Goal: Transaction & Acquisition: Book appointment/travel/reservation

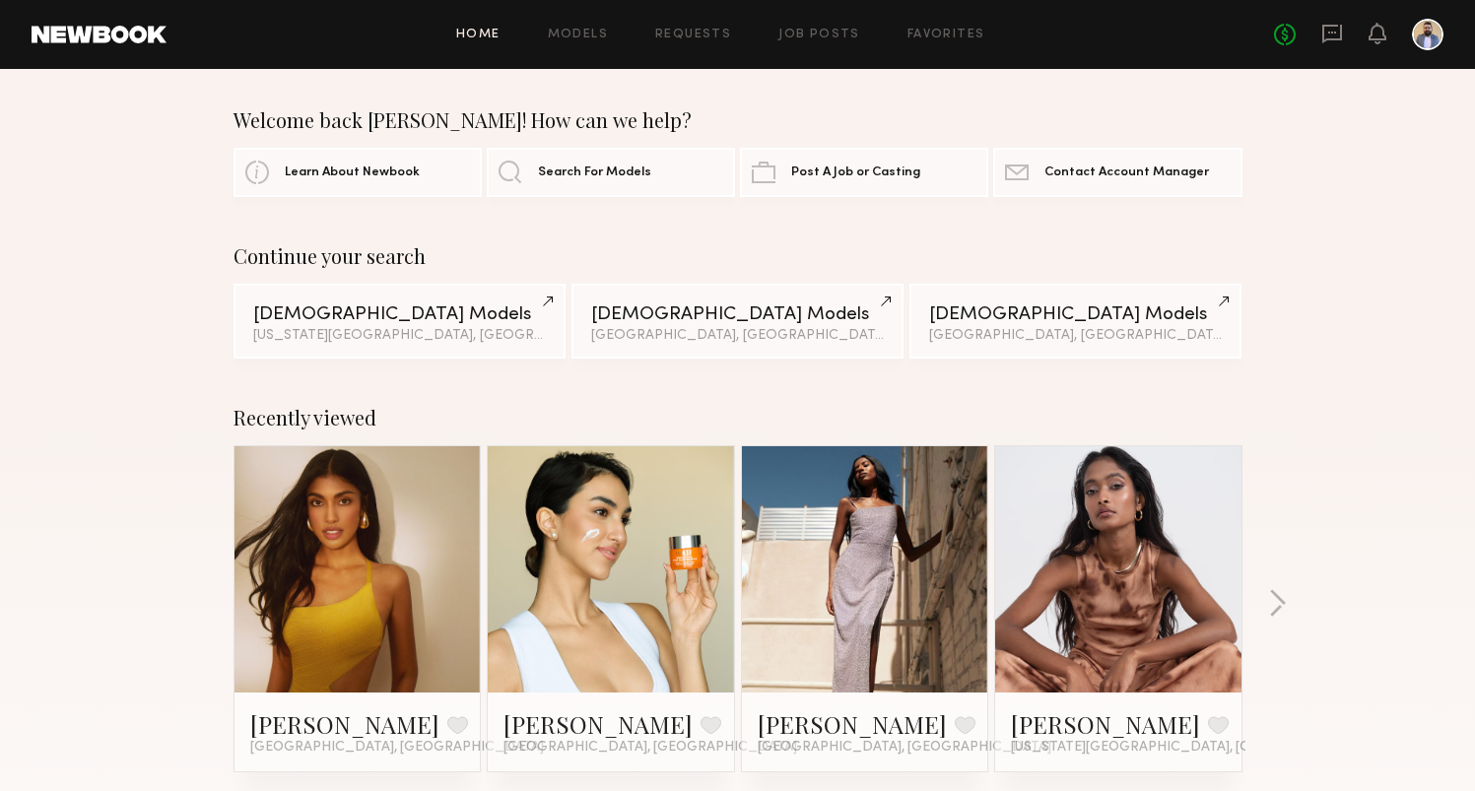
click at [589, 26] on div "Home Models Requests Job Posts Favorites Sign Out No fees up to $5,000" at bounding box center [804, 35] width 1277 height 32
click at [585, 34] on link "Models" at bounding box center [578, 35] width 60 height 13
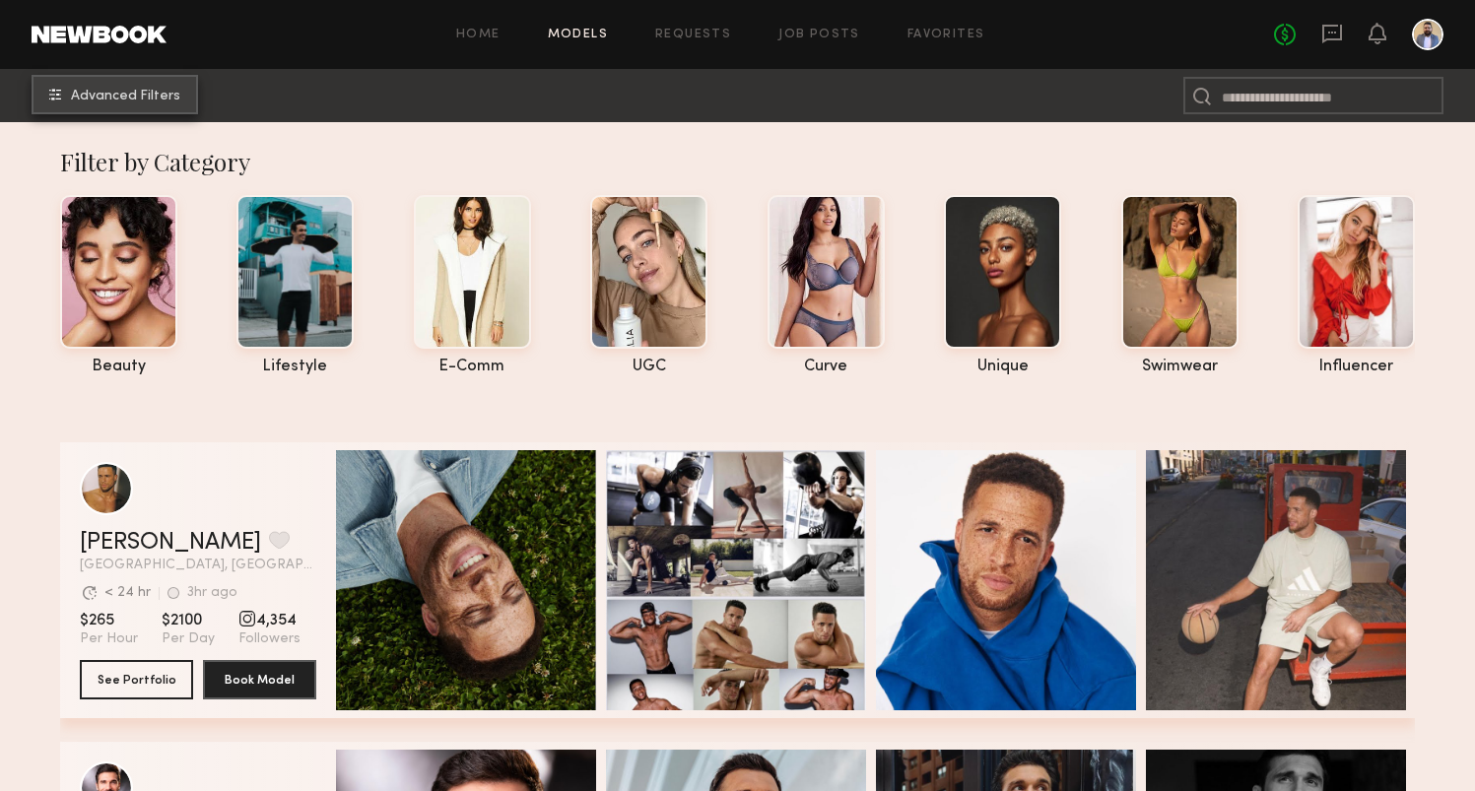
click at [141, 100] on span "Advanced Filters" at bounding box center [125, 97] width 109 height 14
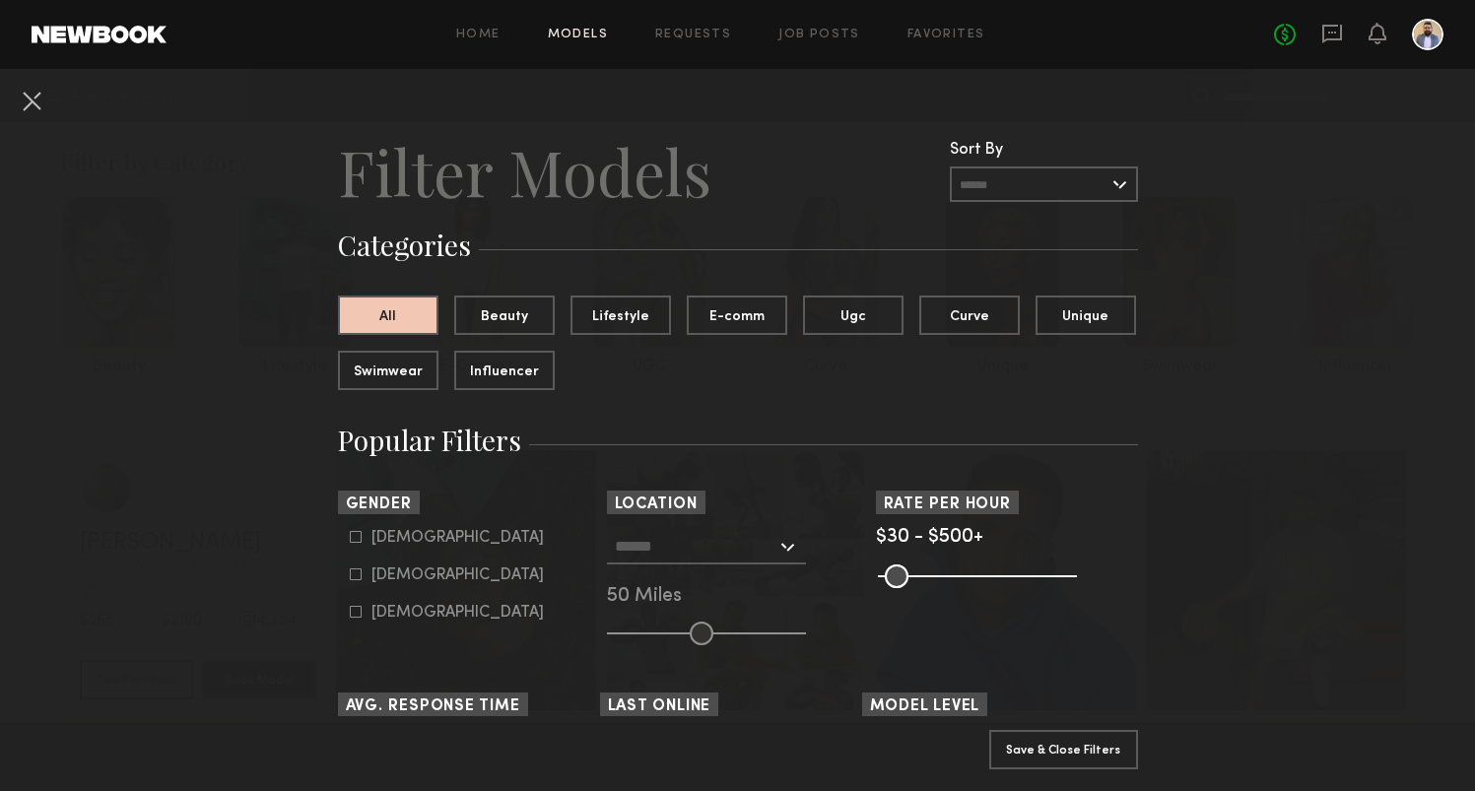
click at [776, 550] on div at bounding box center [706, 546] width 199 height 35
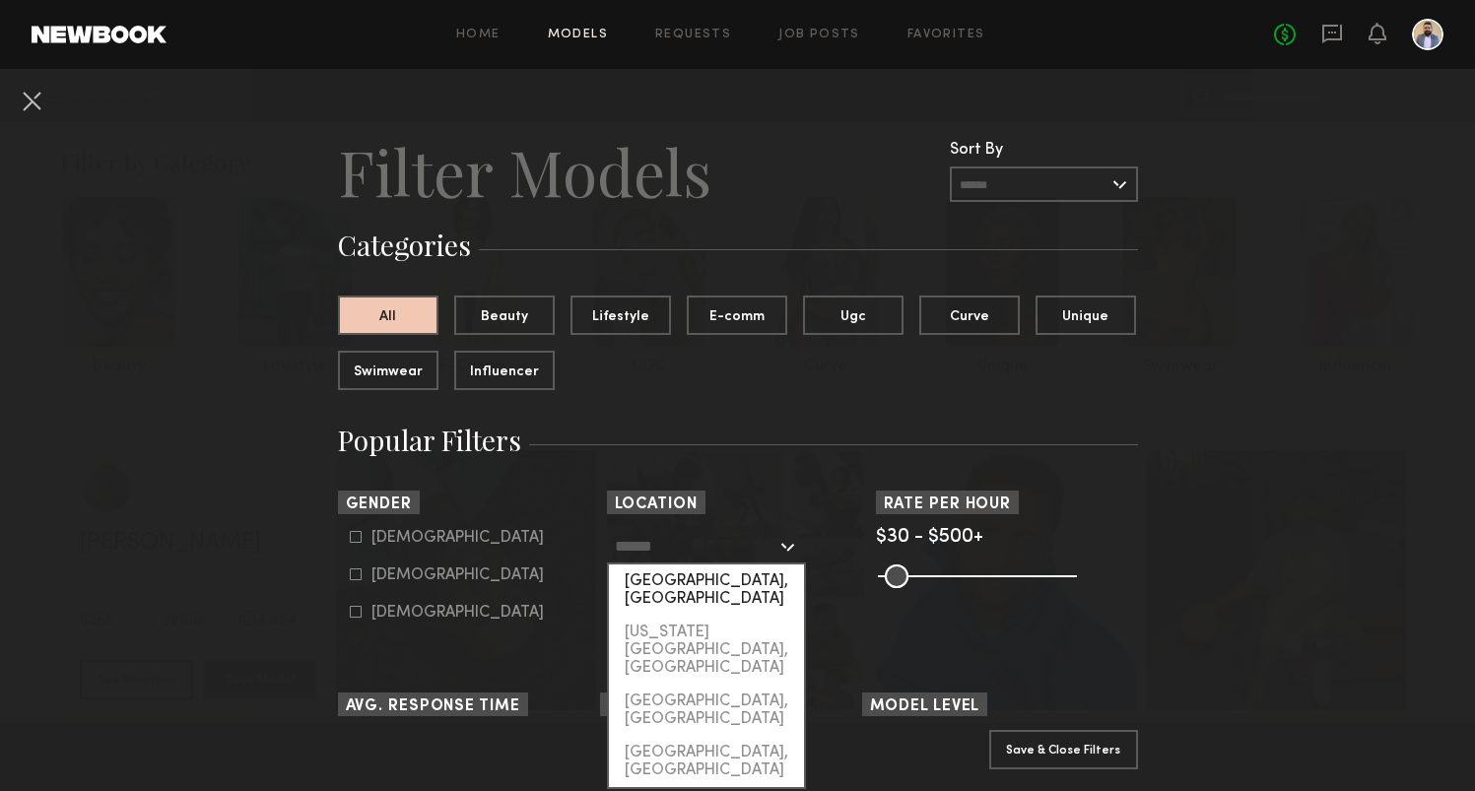
click at [735, 582] on div "[GEOGRAPHIC_DATA], [GEOGRAPHIC_DATA]" at bounding box center [706, 589] width 195 height 51
type input "**********"
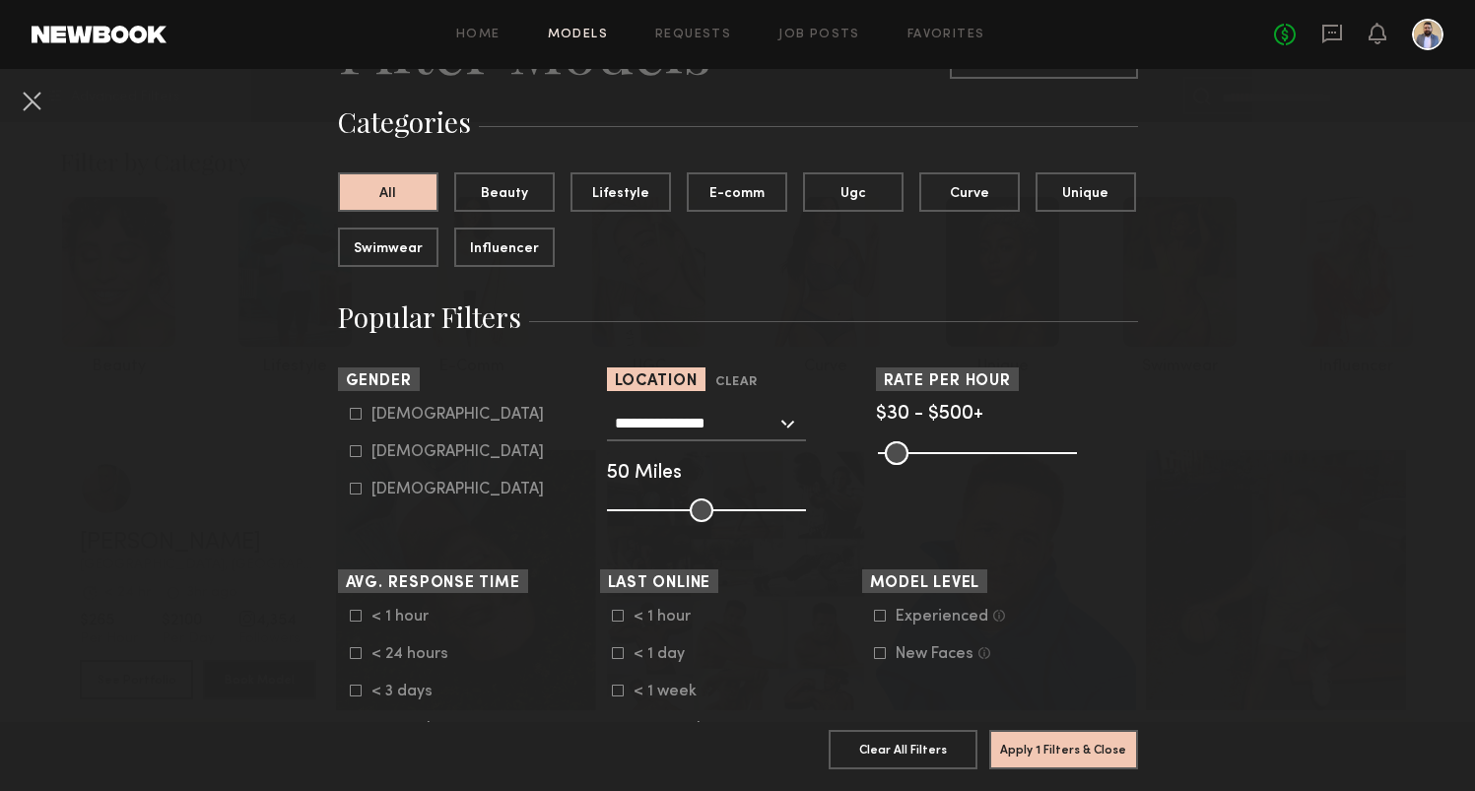
scroll to position [206, 0]
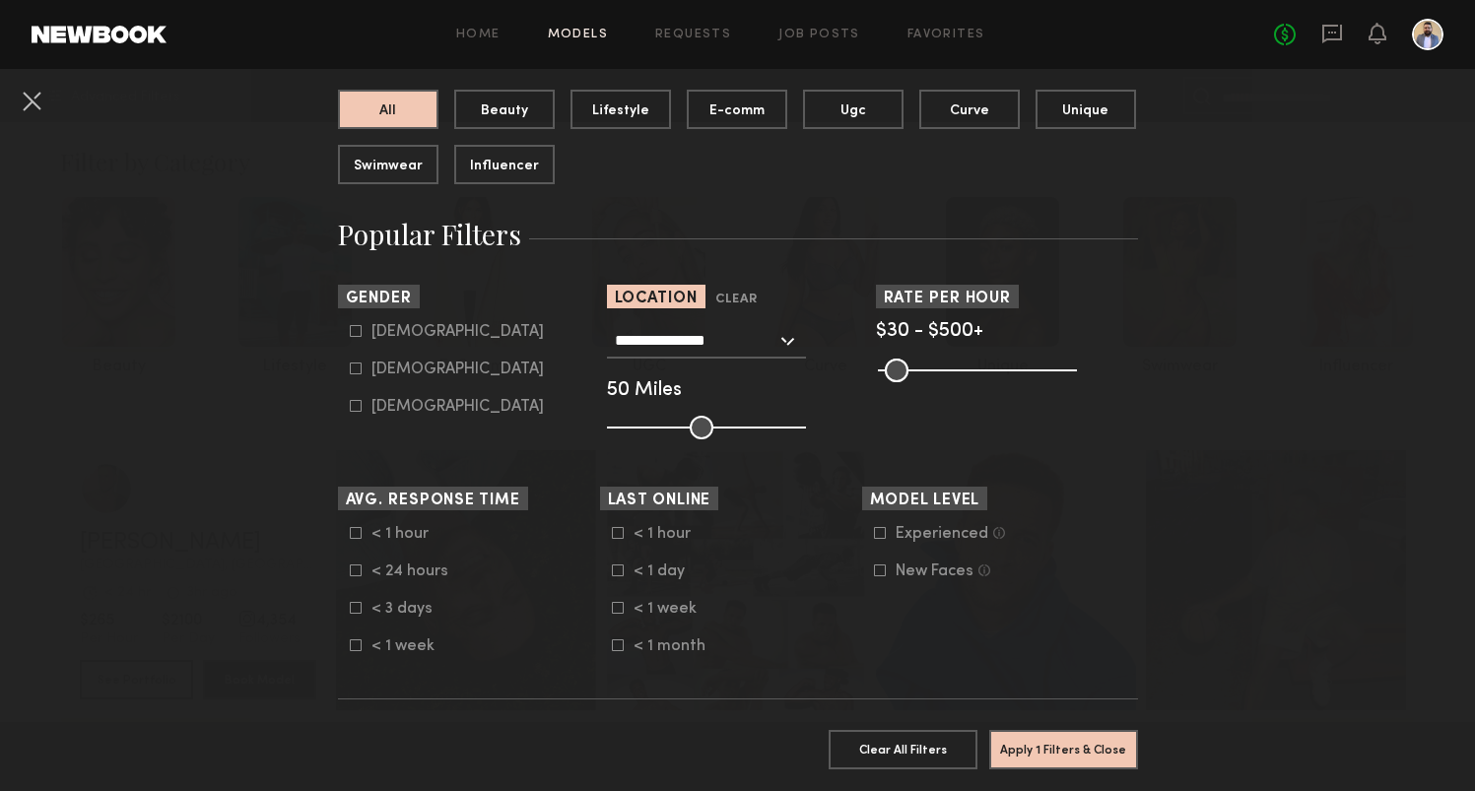
click at [403, 364] on div "Female" at bounding box center [457, 370] width 172 height 12
type input "**"
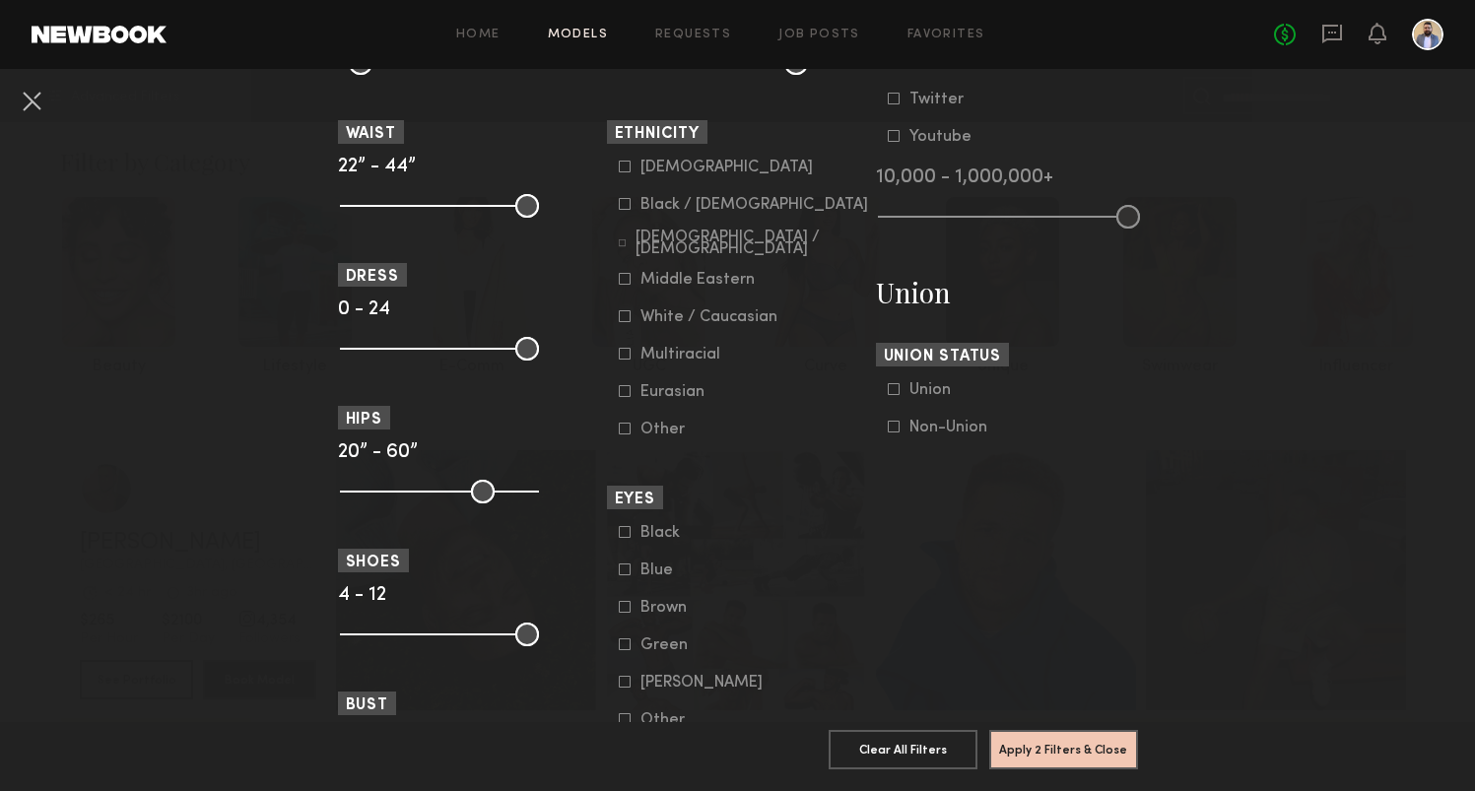
scroll to position [1041, 0]
drag, startPoint x: 351, startPoint y: 631, endPoint x: 496, endPoint y: 634, distance: 145.8
type input "****"
click at [496, 634] on input "range" at bounding box center [439, 634] width 199 height 24
click at [1044, 735] on button "Apply 3 Filters & Close" at bounding box center [1063, 748] width 149 height 39
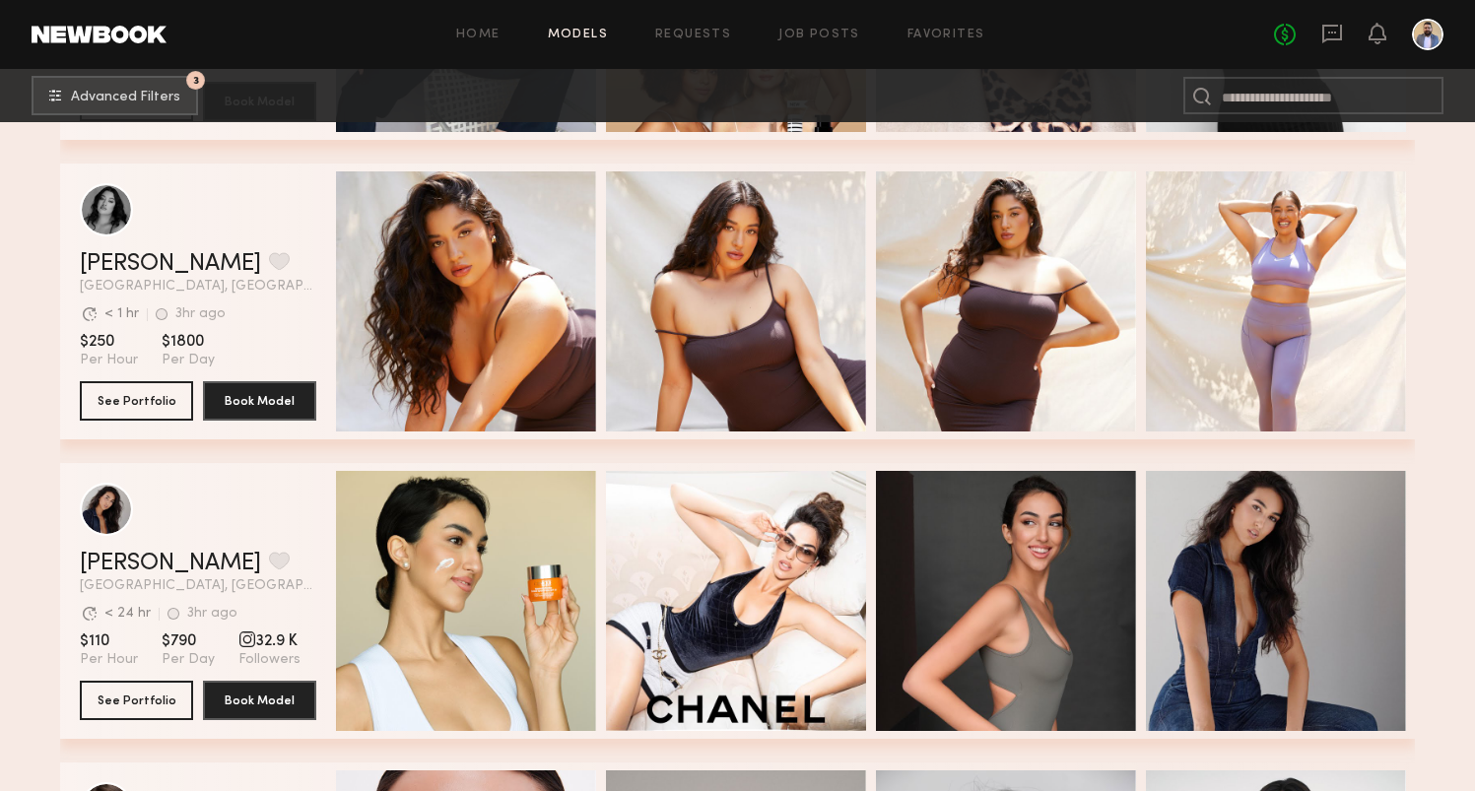
scroll to position [682, 0]
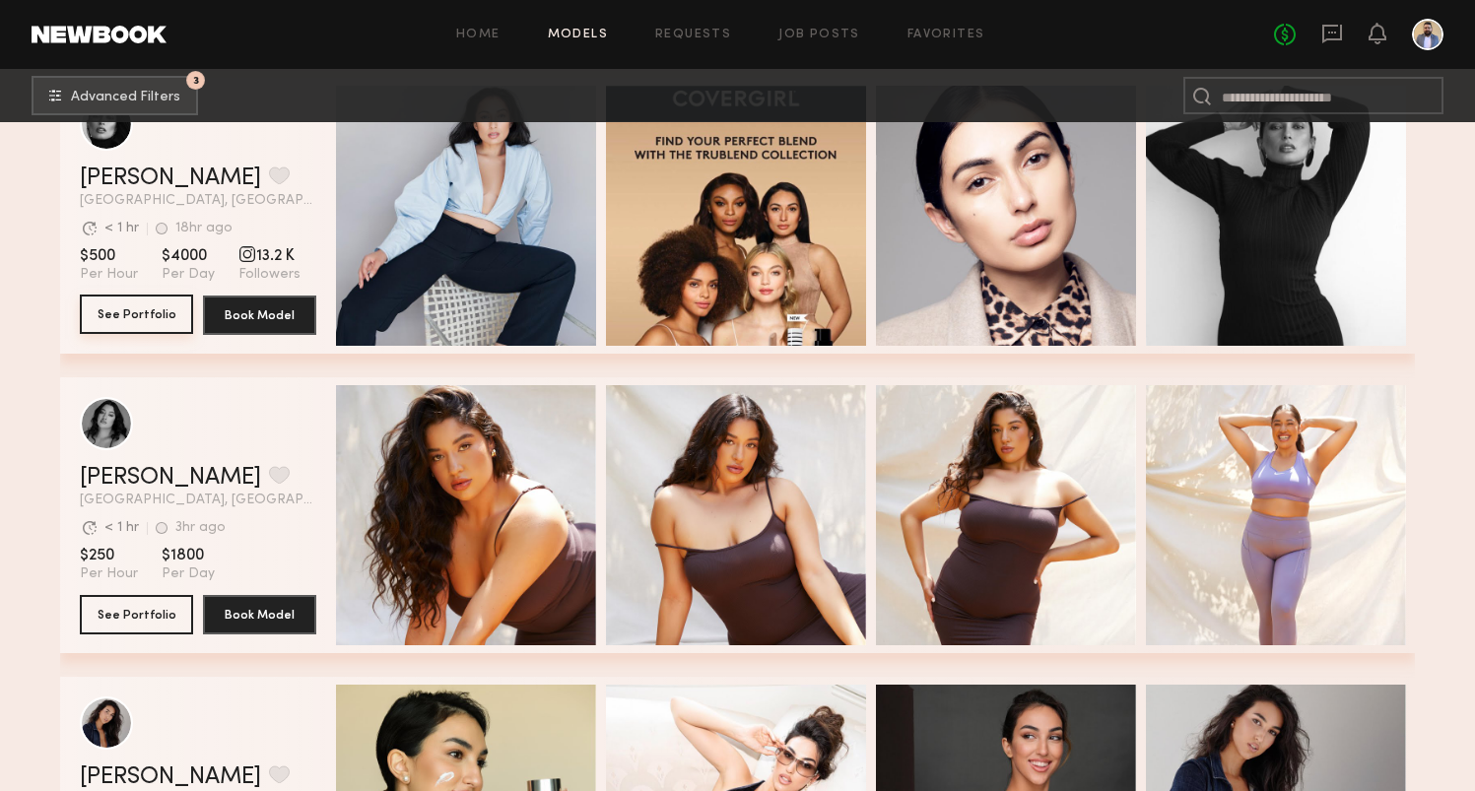
click at [138, 313] on button "See Portfolio" at bounding box center [136, 314] width 113 height 39
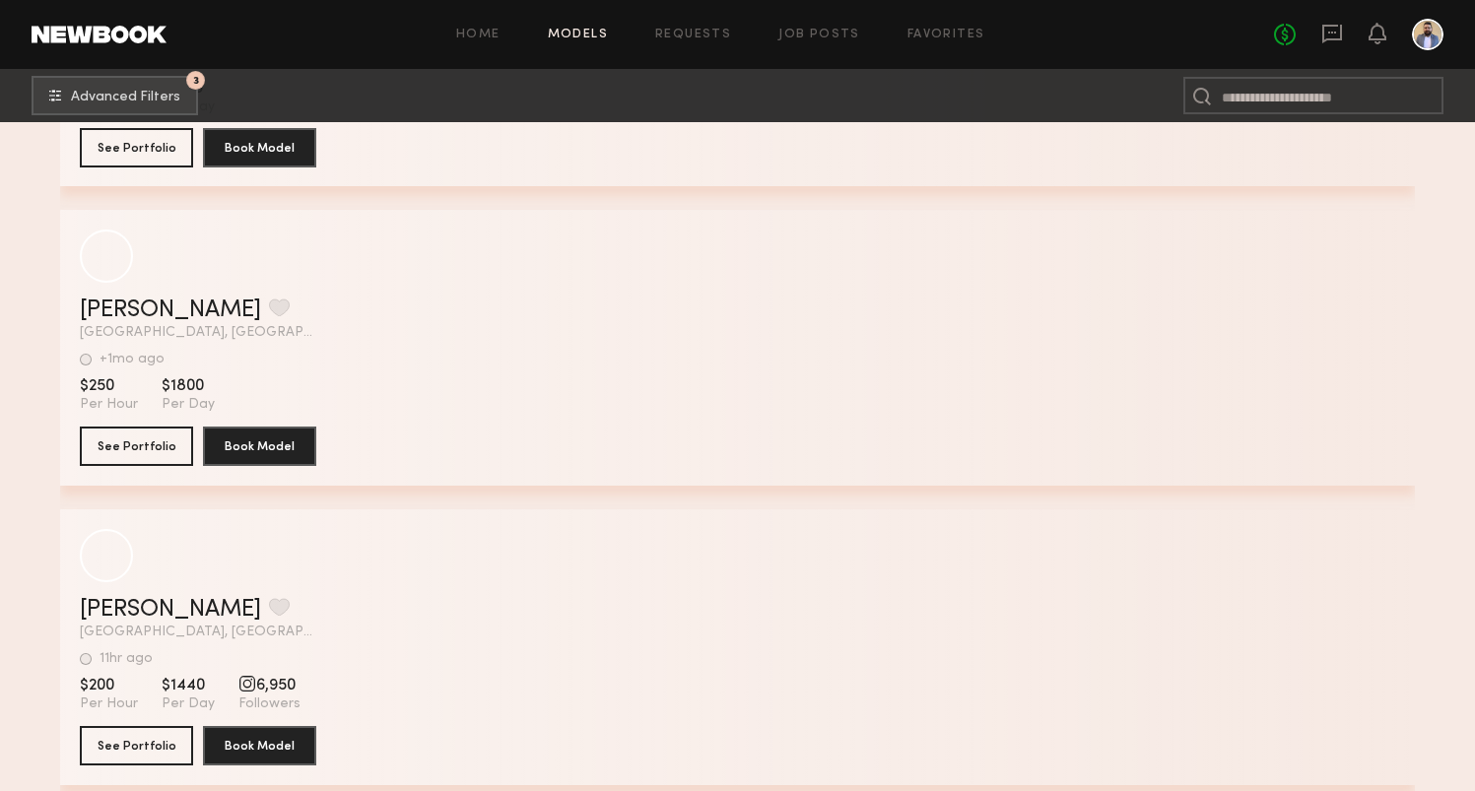
scroll to position [5679, 0]
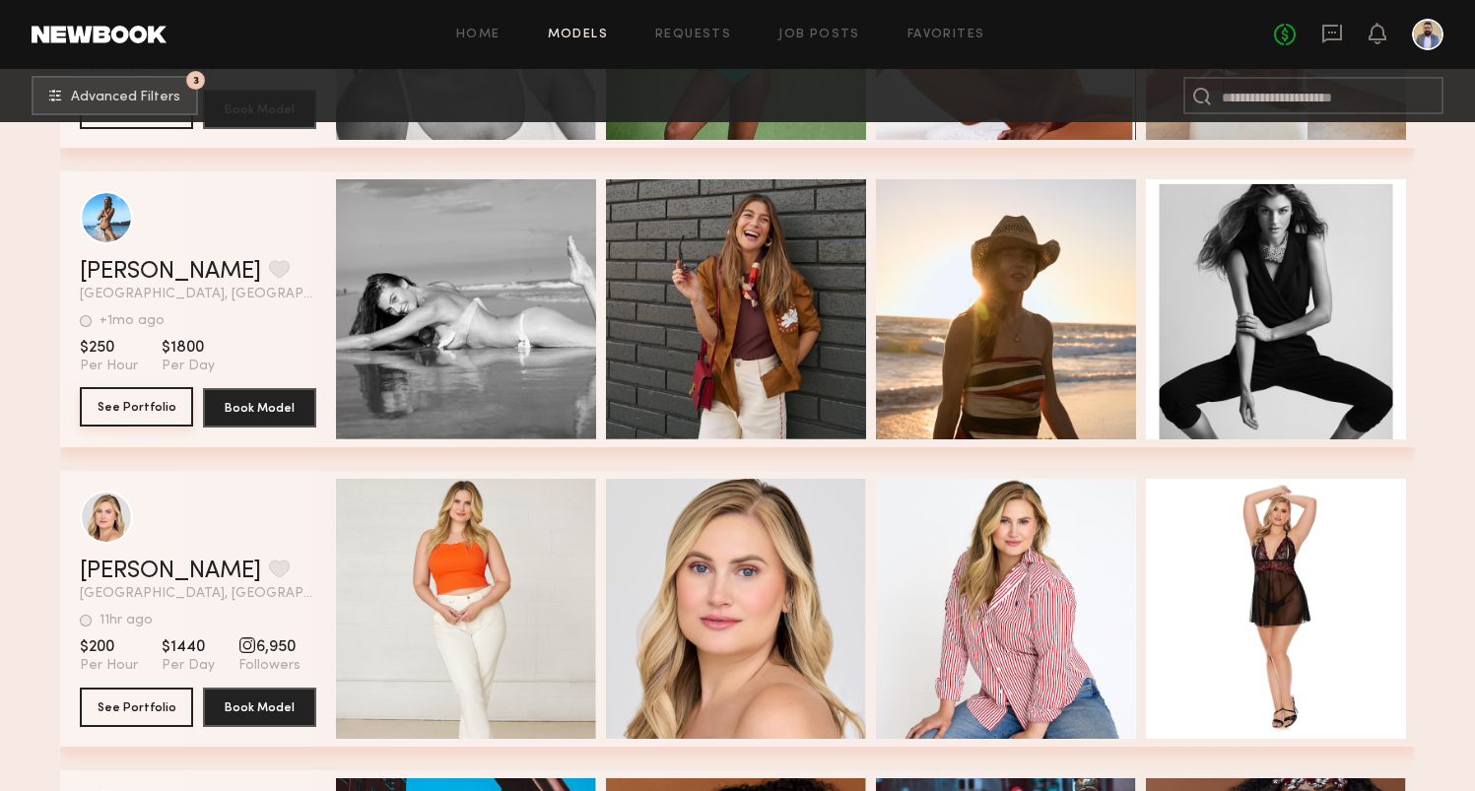
click at [130, 407] on button "See Portfolio" at bounding box center [136, 406] width 113 height 39
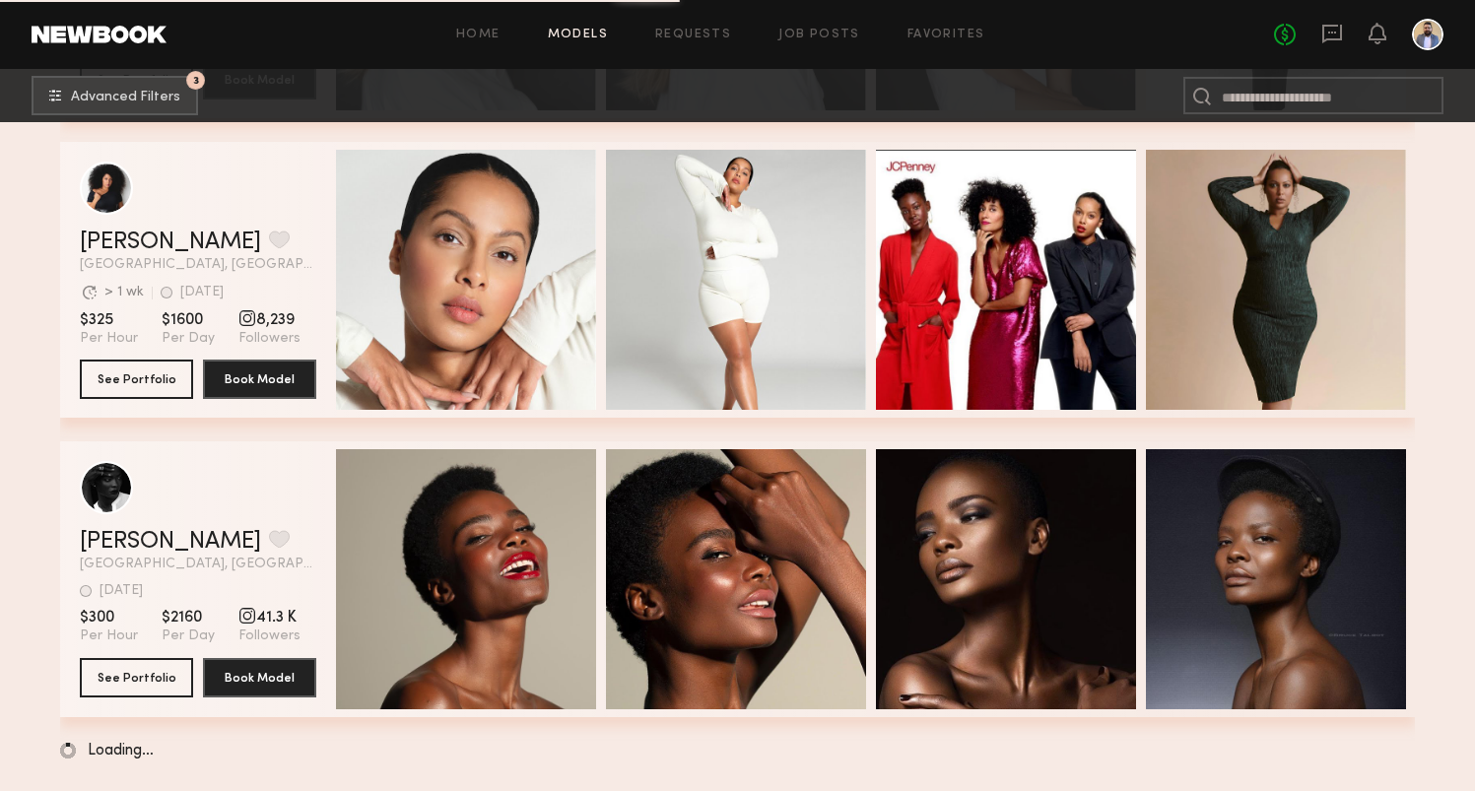
scroll to position [6557, 0]
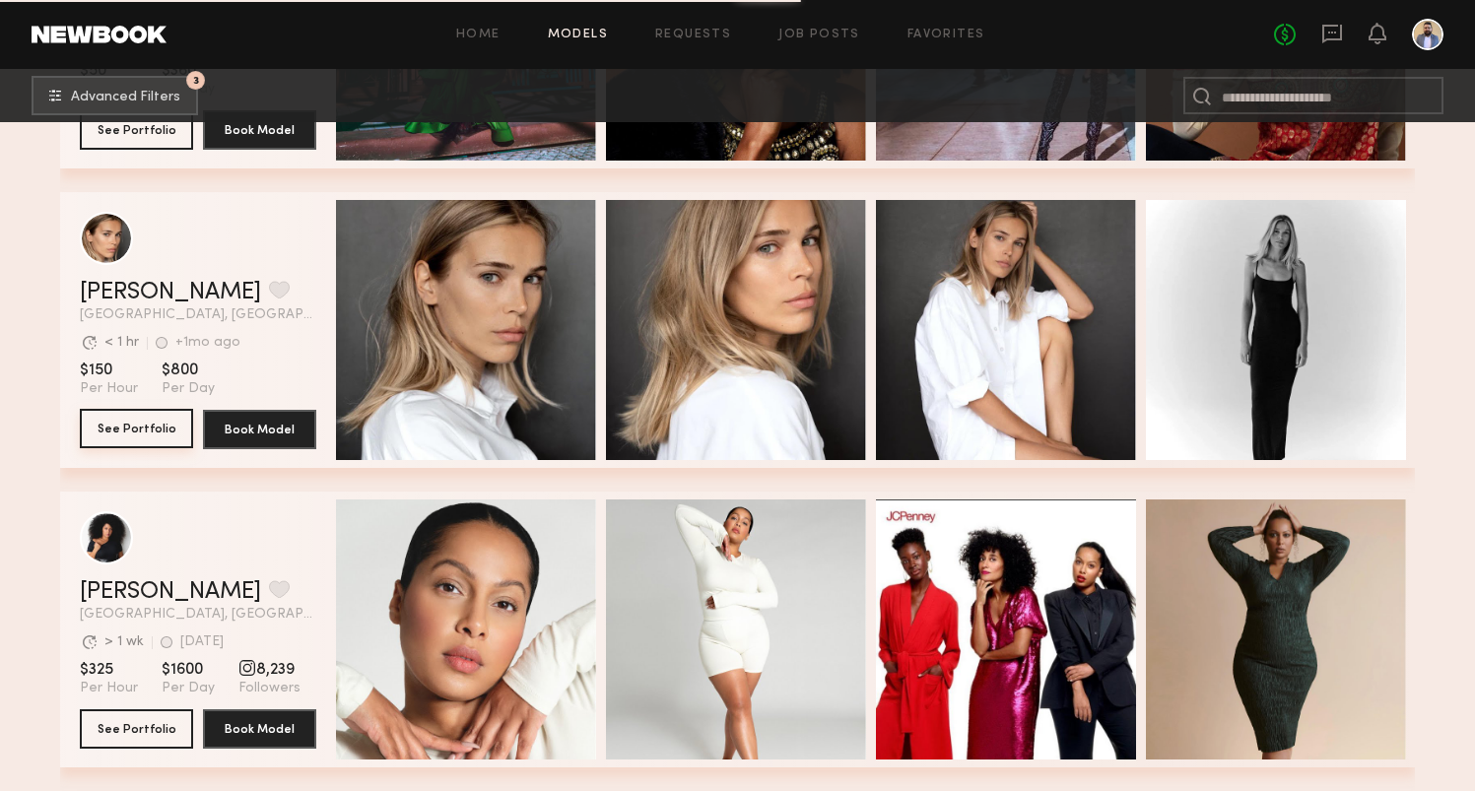
click at [155, 421] on button "See Portfolio" at bounding box center [136, 428] width 113 height 39
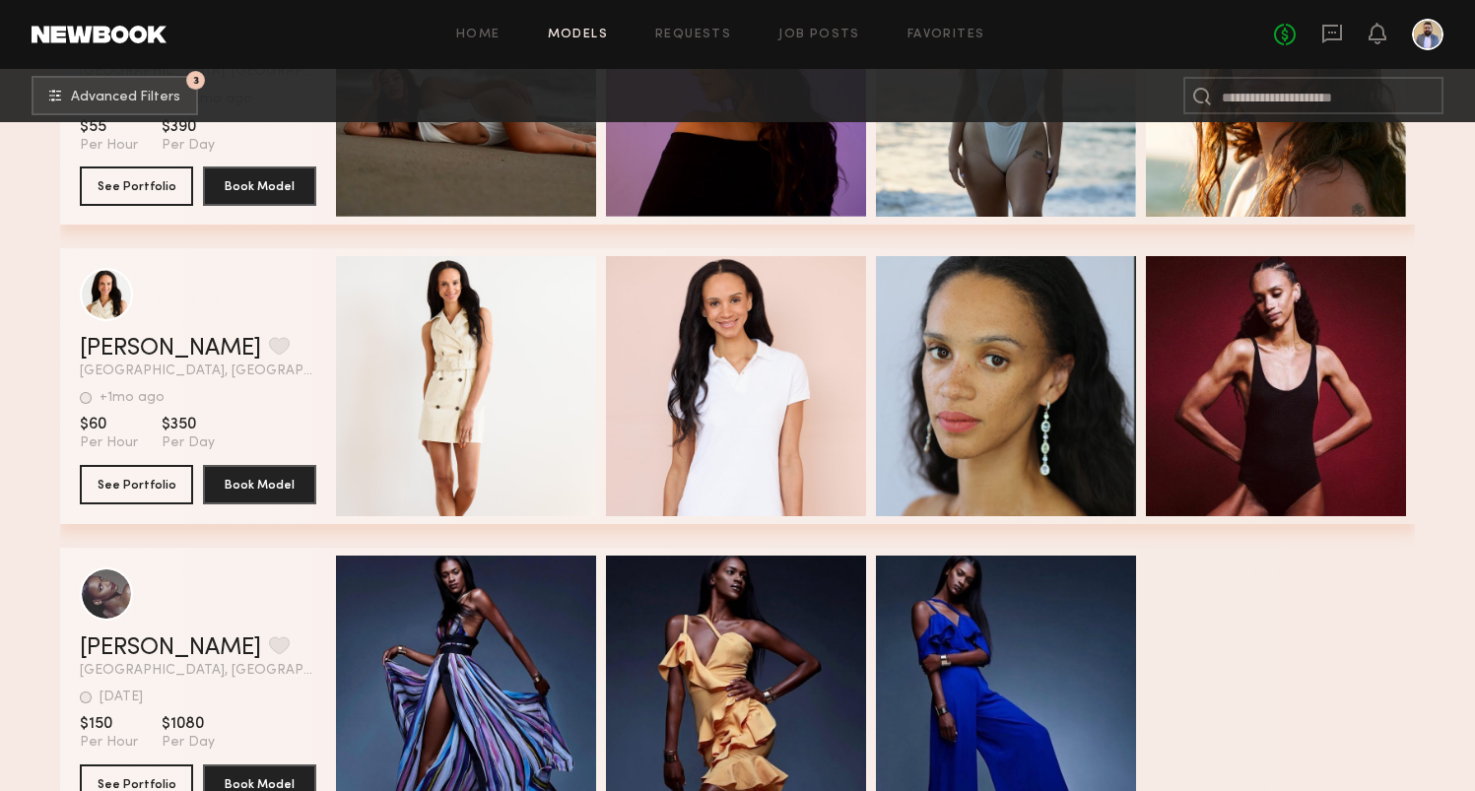
scroll to position [7857, 0]
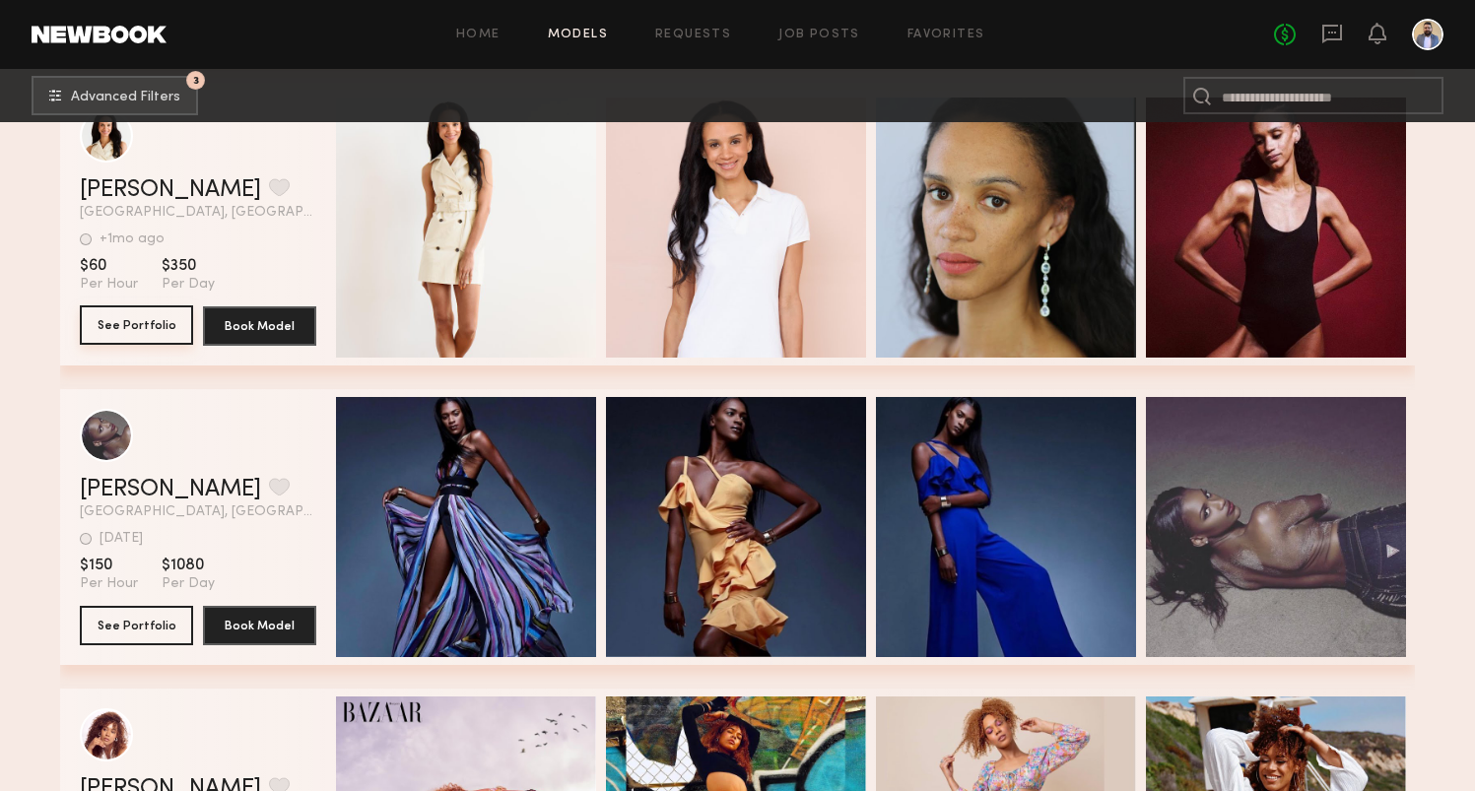
click at [157, 323] on button "See Portfolio" at bounding box center [136, 324] width 113 height 39
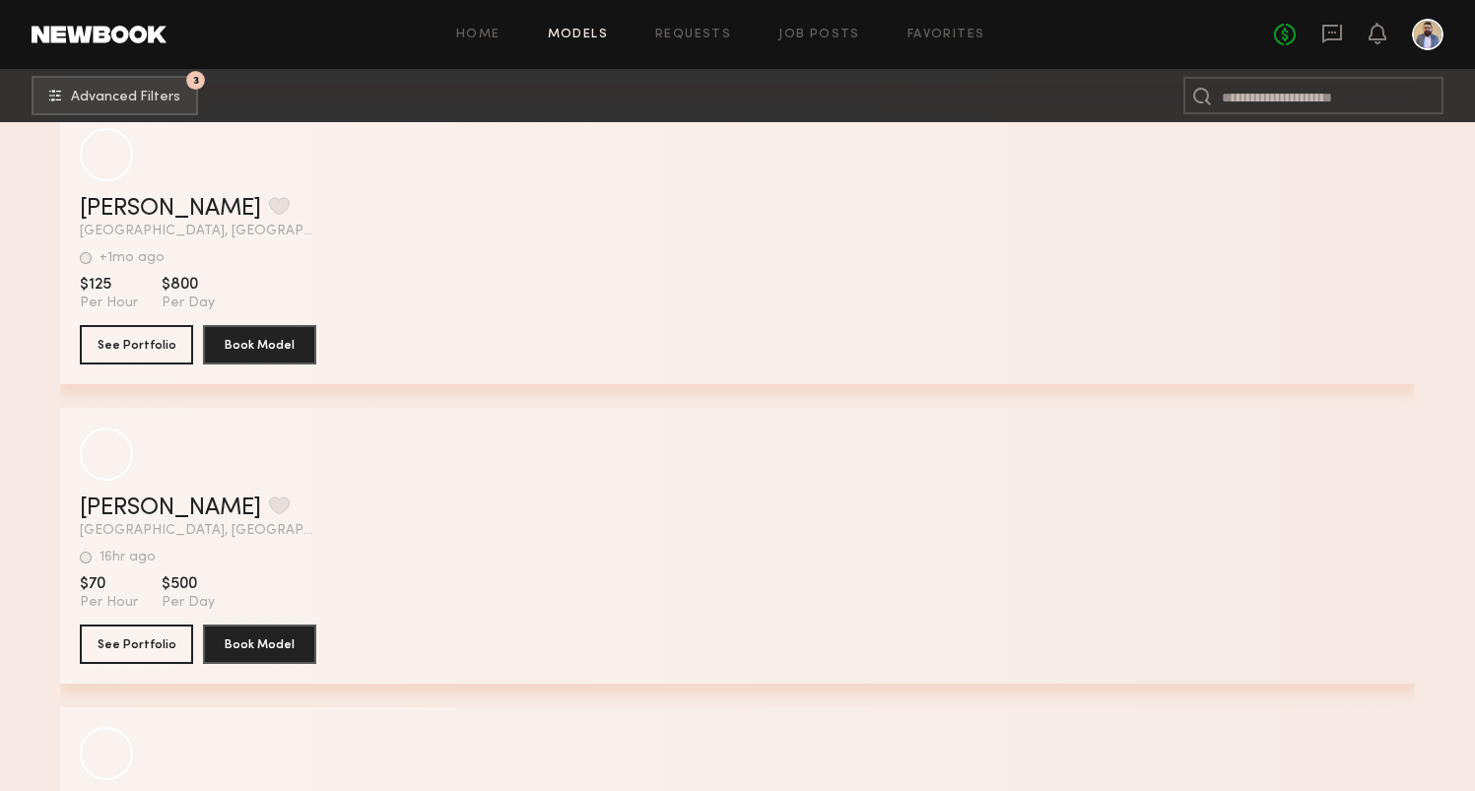
scroll to position [12045, 0]
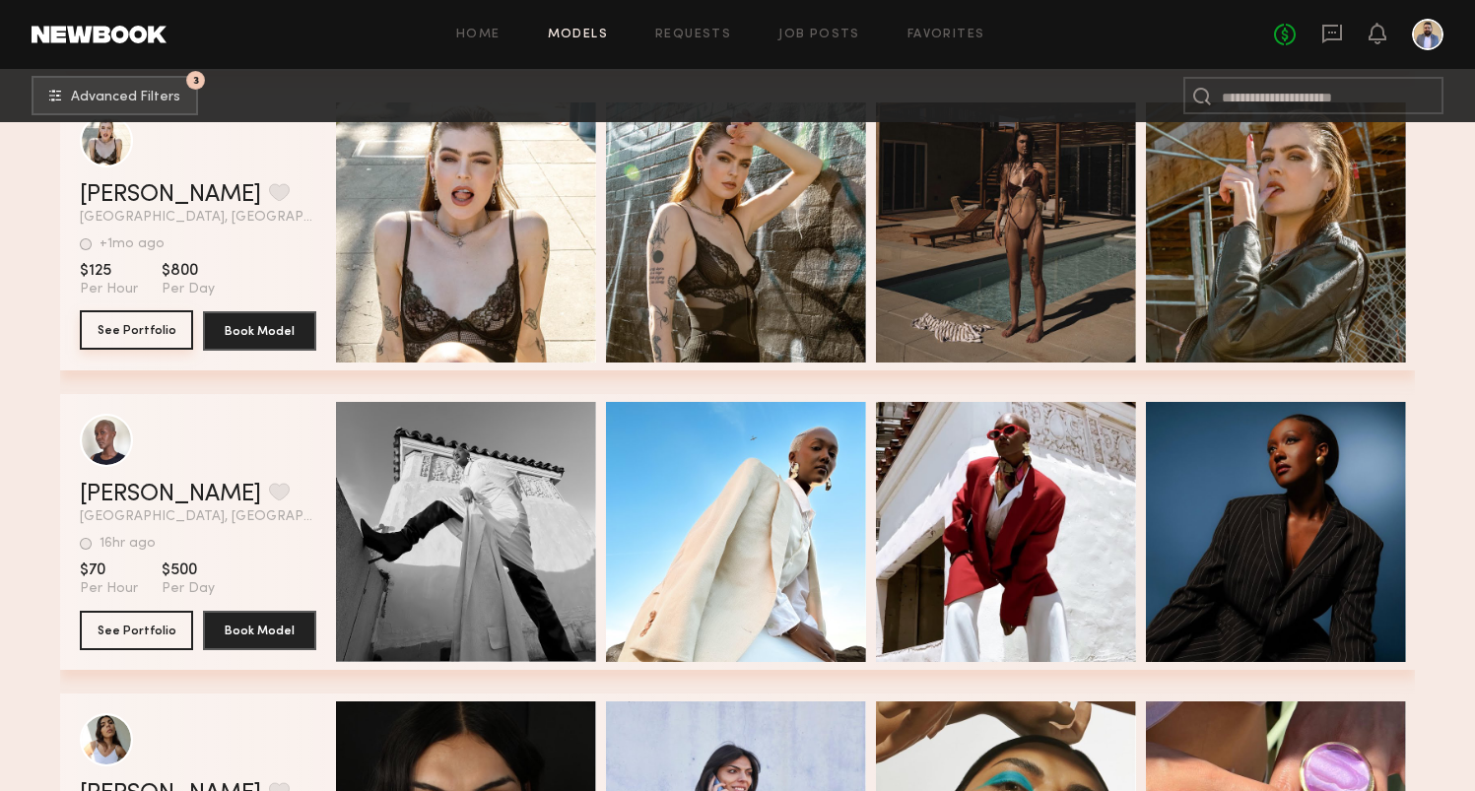
click at [127, 331] on button "See Portfolio" at bounding box center [136, 329] width 113 height 39
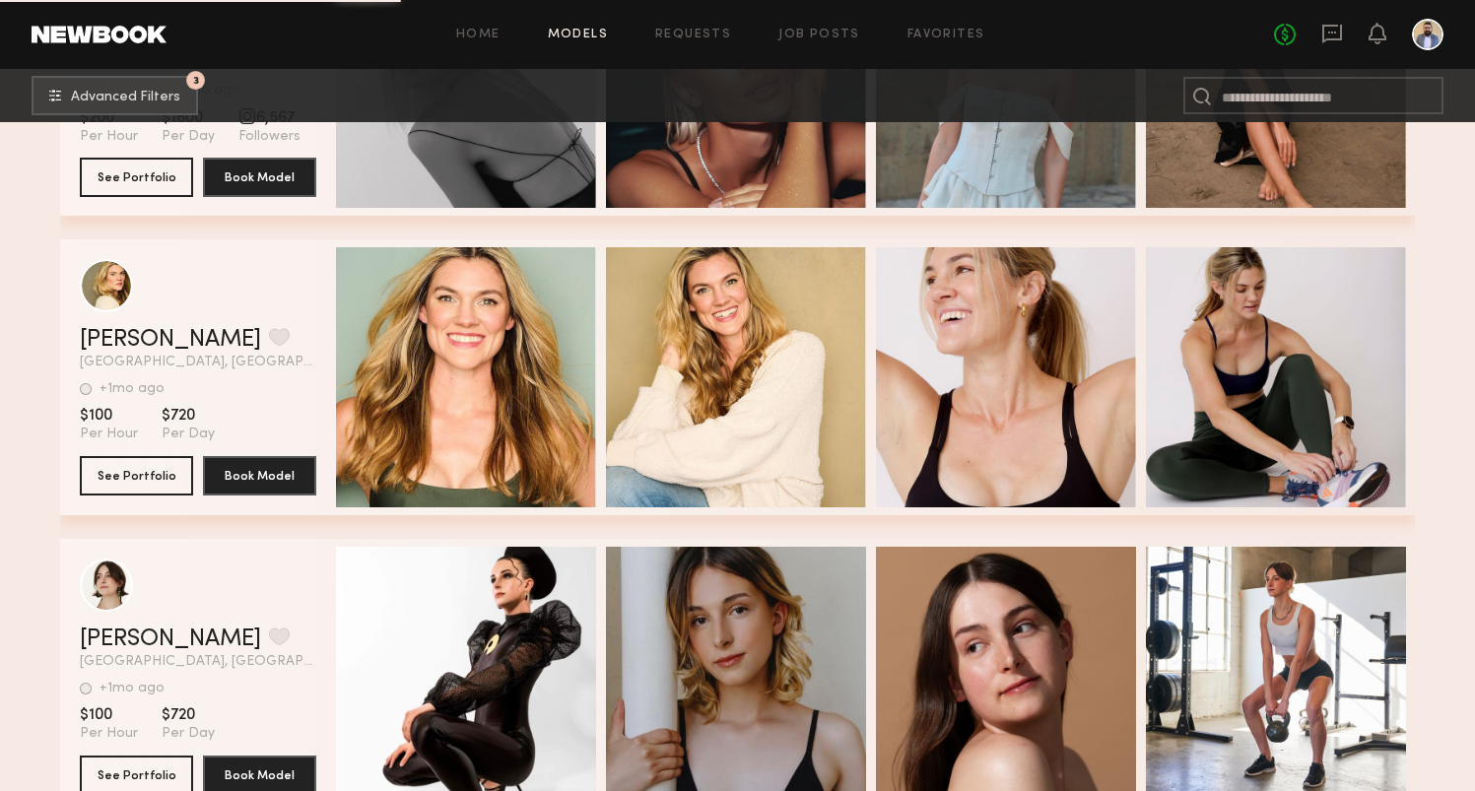
scroll to position [13715, 0]
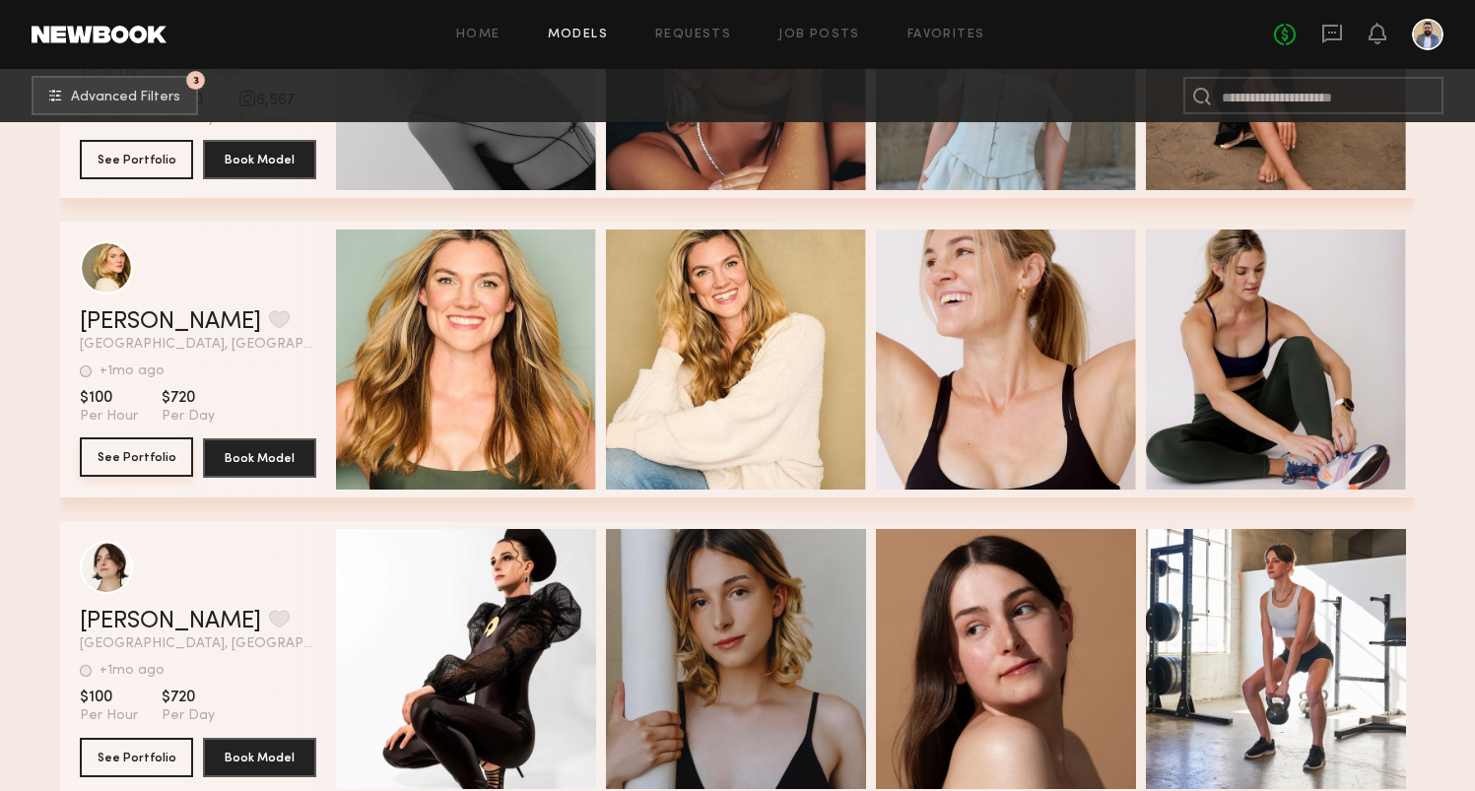
click at [112, 462] on button "See Portfolio" at bounding box center [136, 456] width 113 height 39
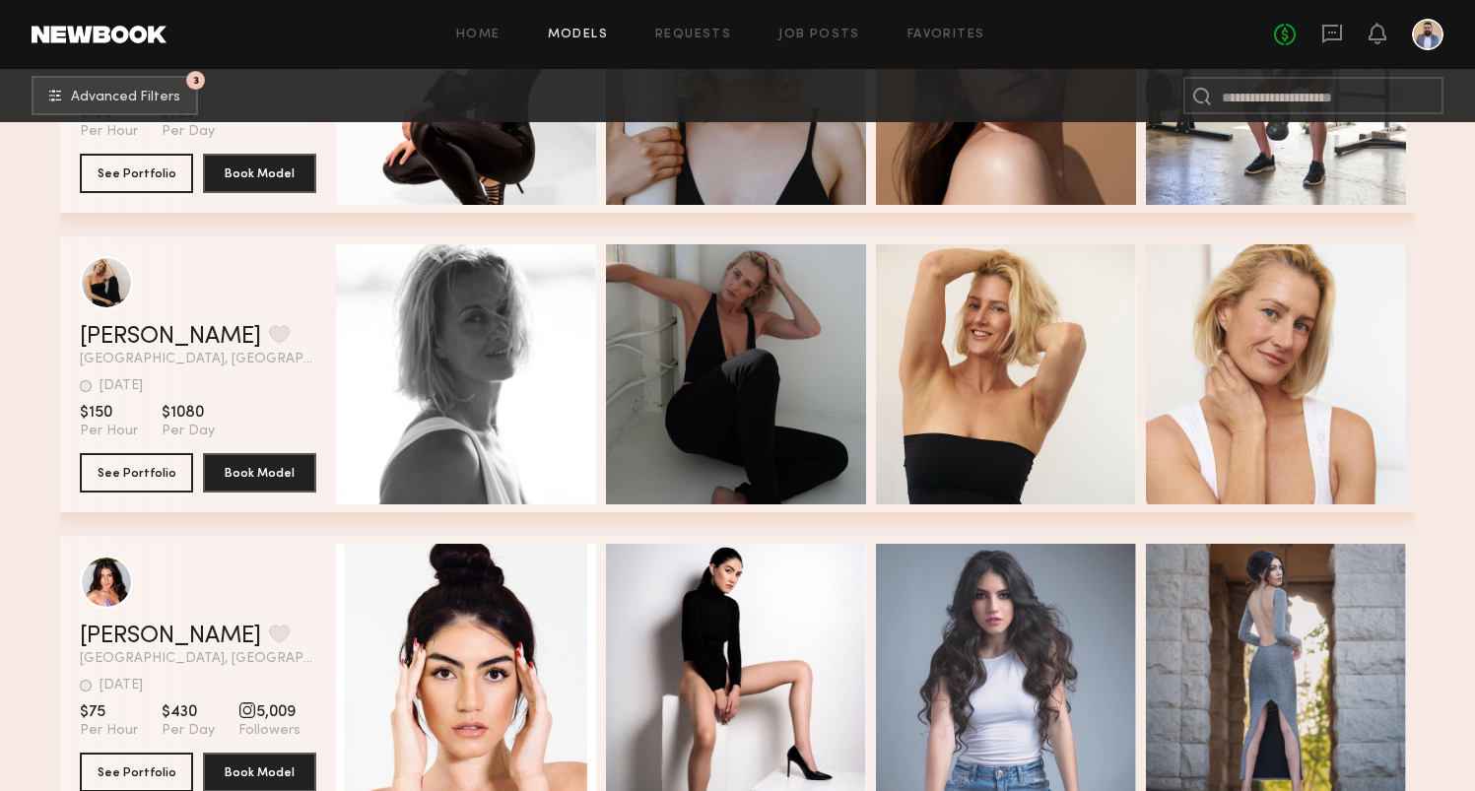
scroll to position [14320, 0]
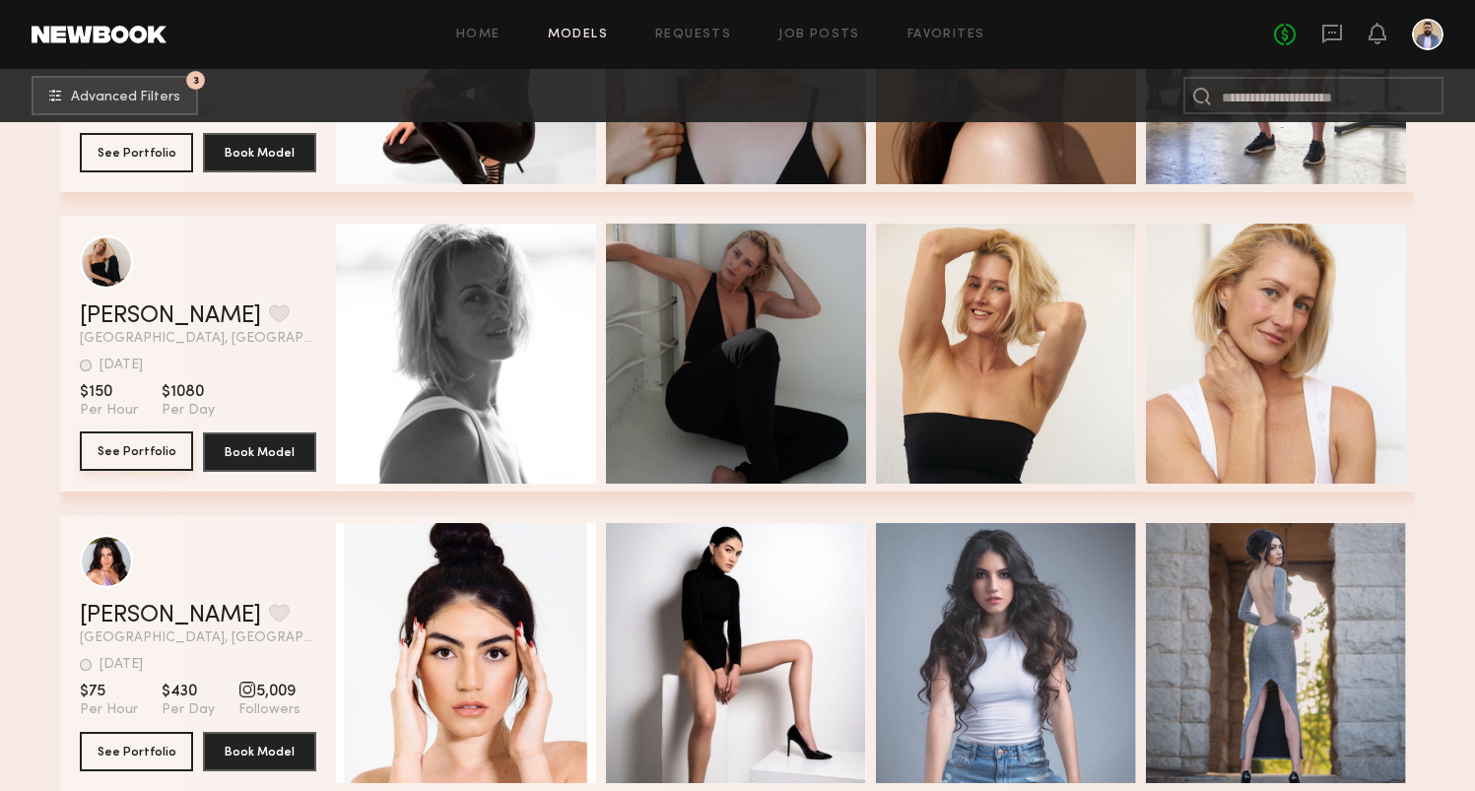
click at [132, 445] on button "See Portfolio" at bounding box center [136, 450] width 113 height 39
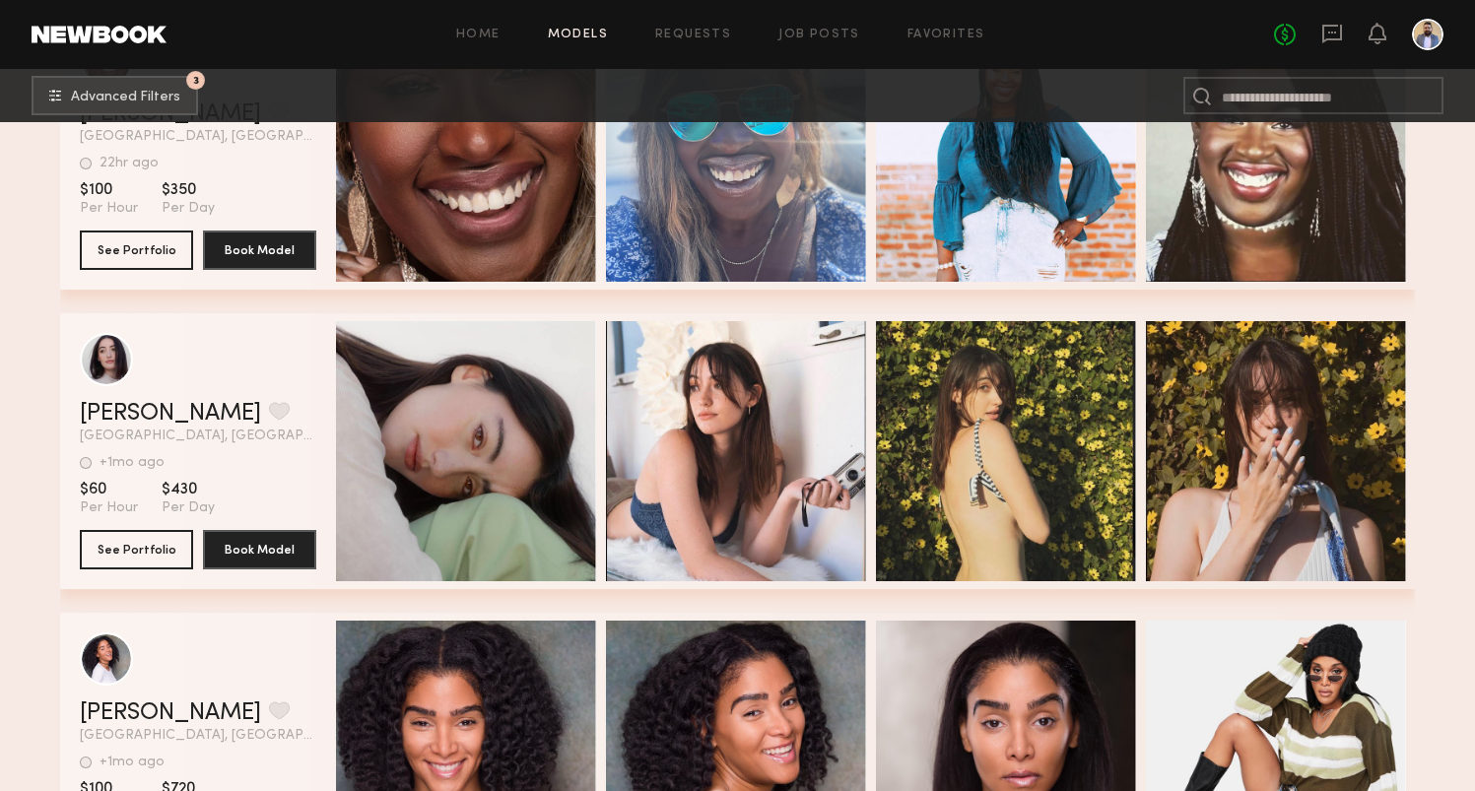
scroll to position [26824, 0]
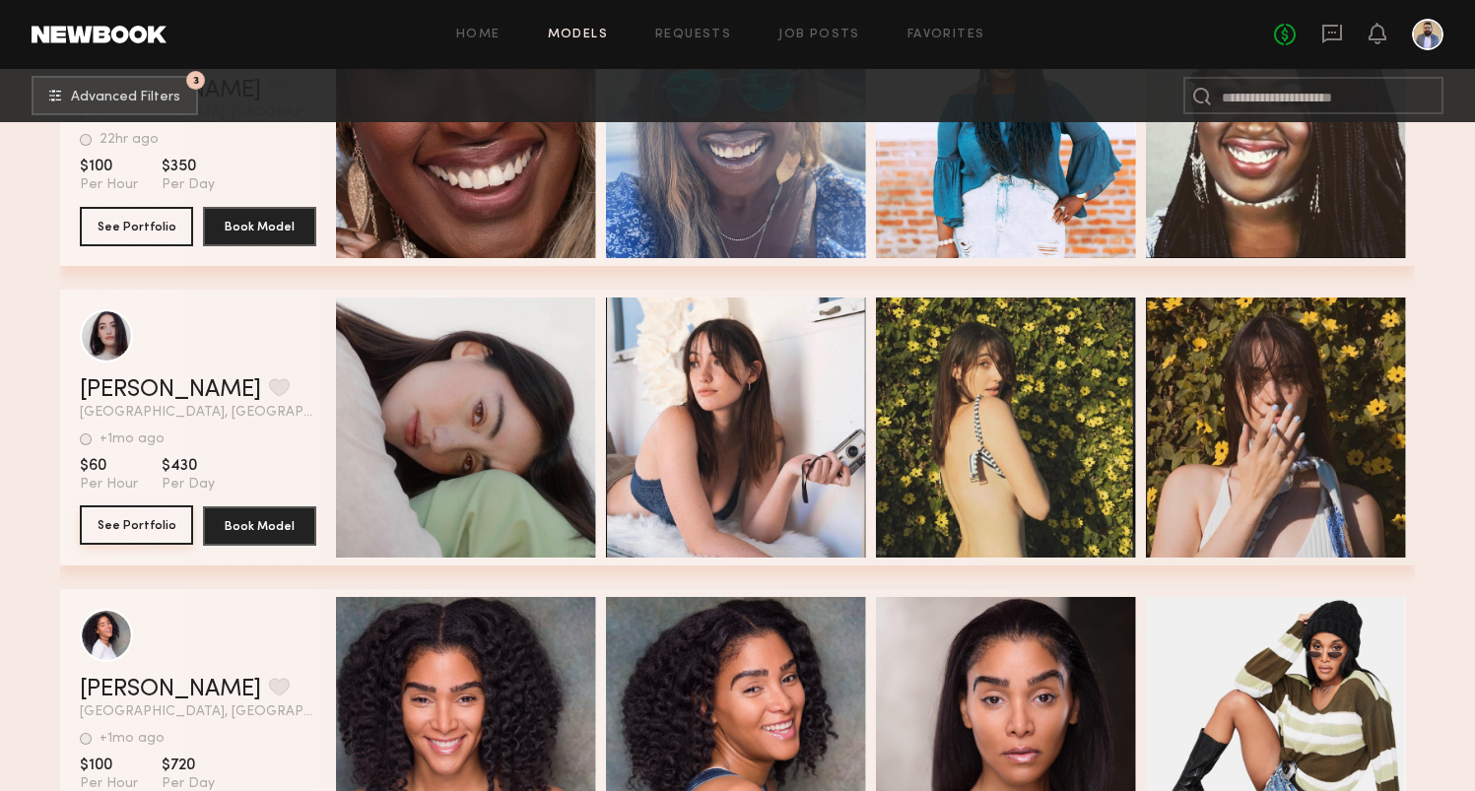
click at [165, 524] on button "See Portfolio" at bounding box center [136, 524] width 113 height 39
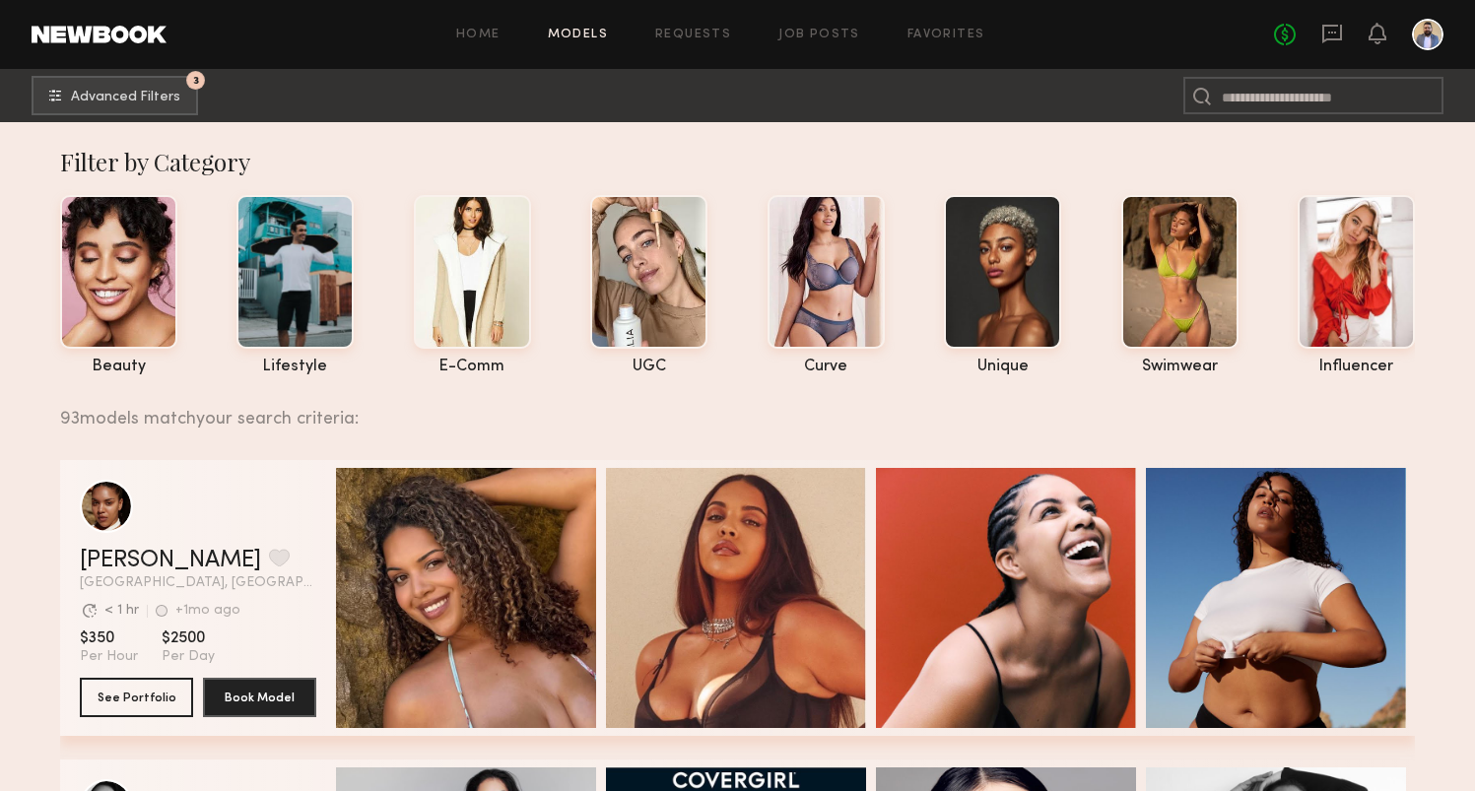
scroll to position [0, 0]
click at [161, 92] on span "Advanced Filters" at bounding box center [125, 97] width 109 height 14
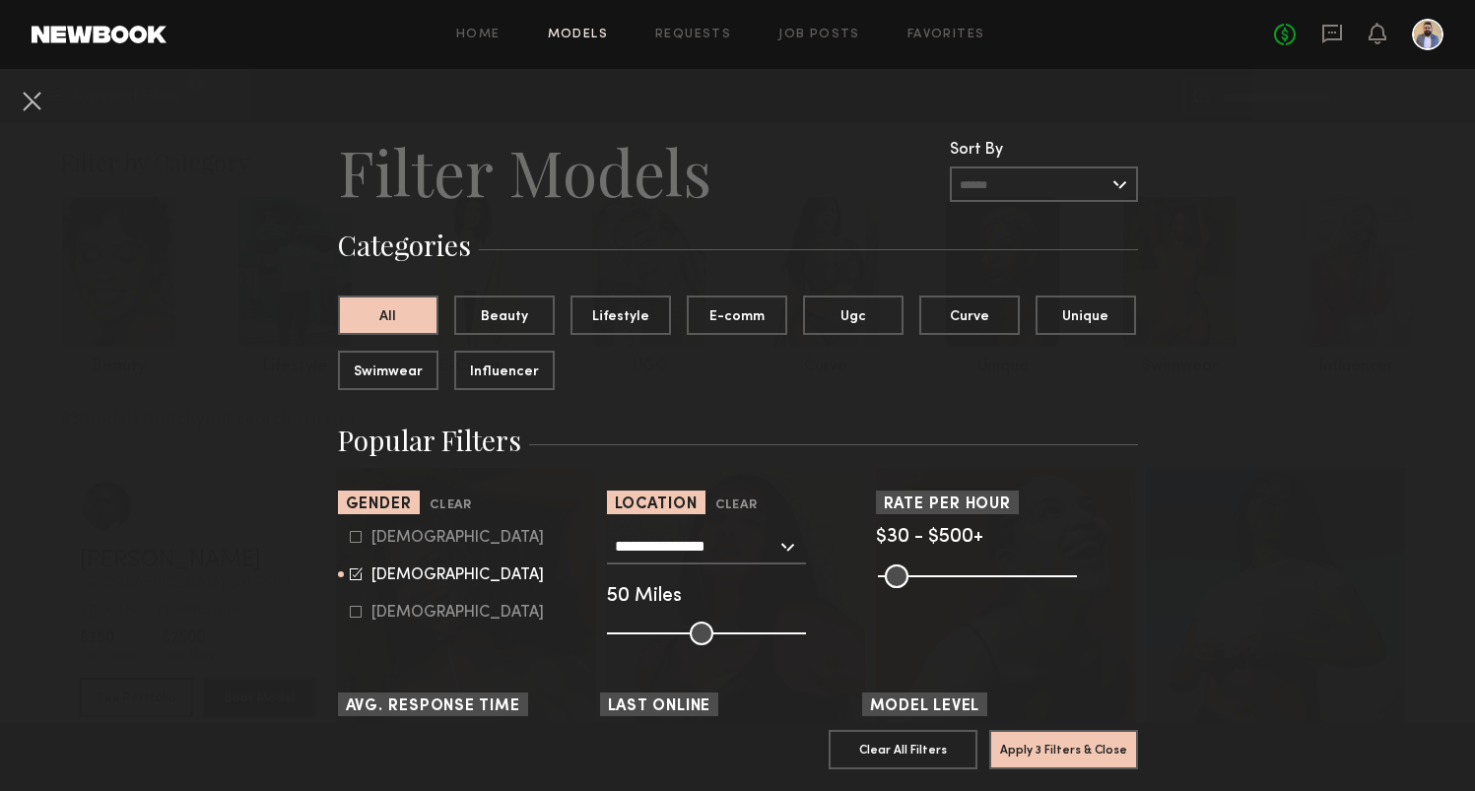
click at [787, 539] on div "**********" at bounding box center [706, 546] width 199 height 35
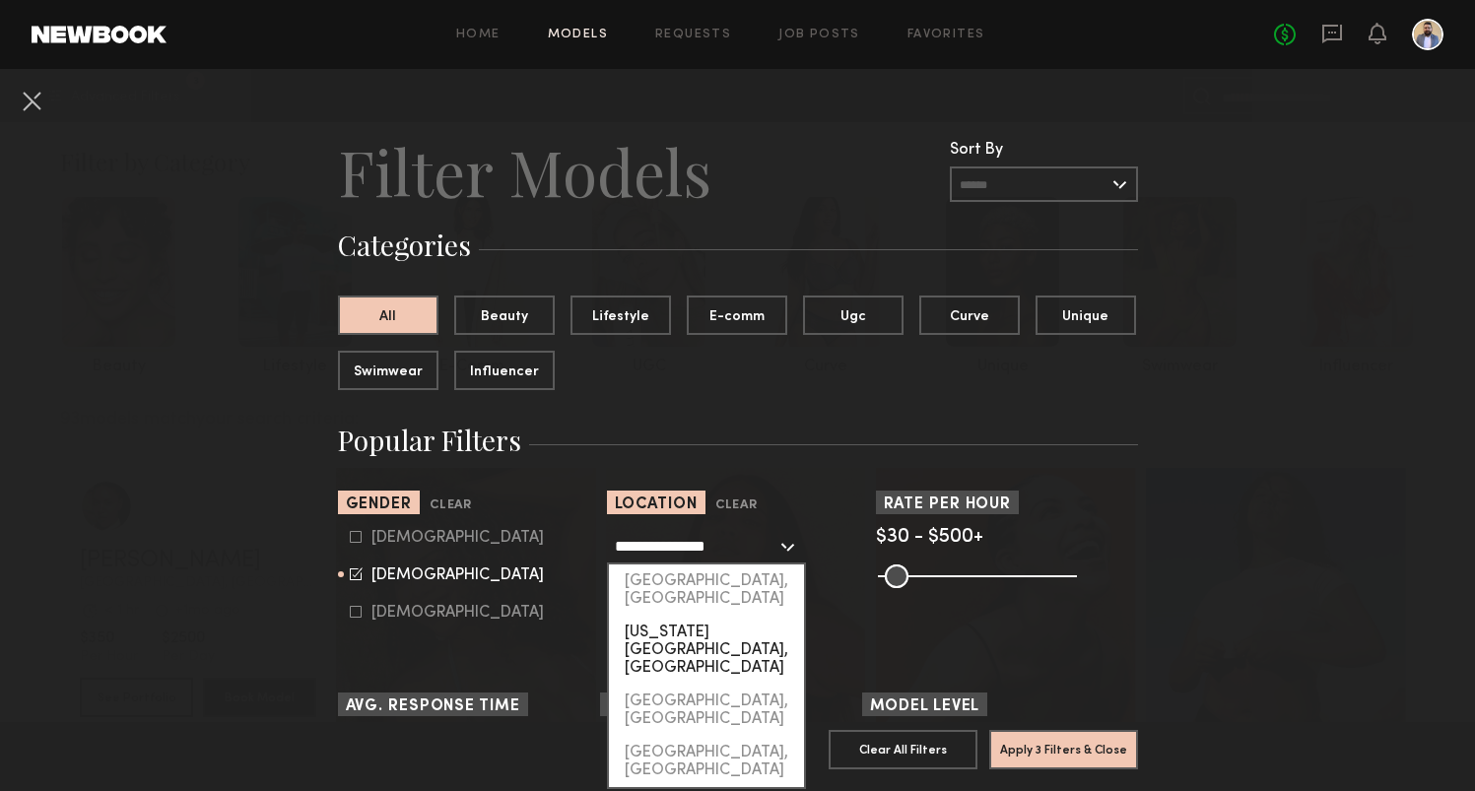
click at [730, 616] on div "New York City, NY" at bounding box center [706, 650] width 195 height 69
type input "**********"
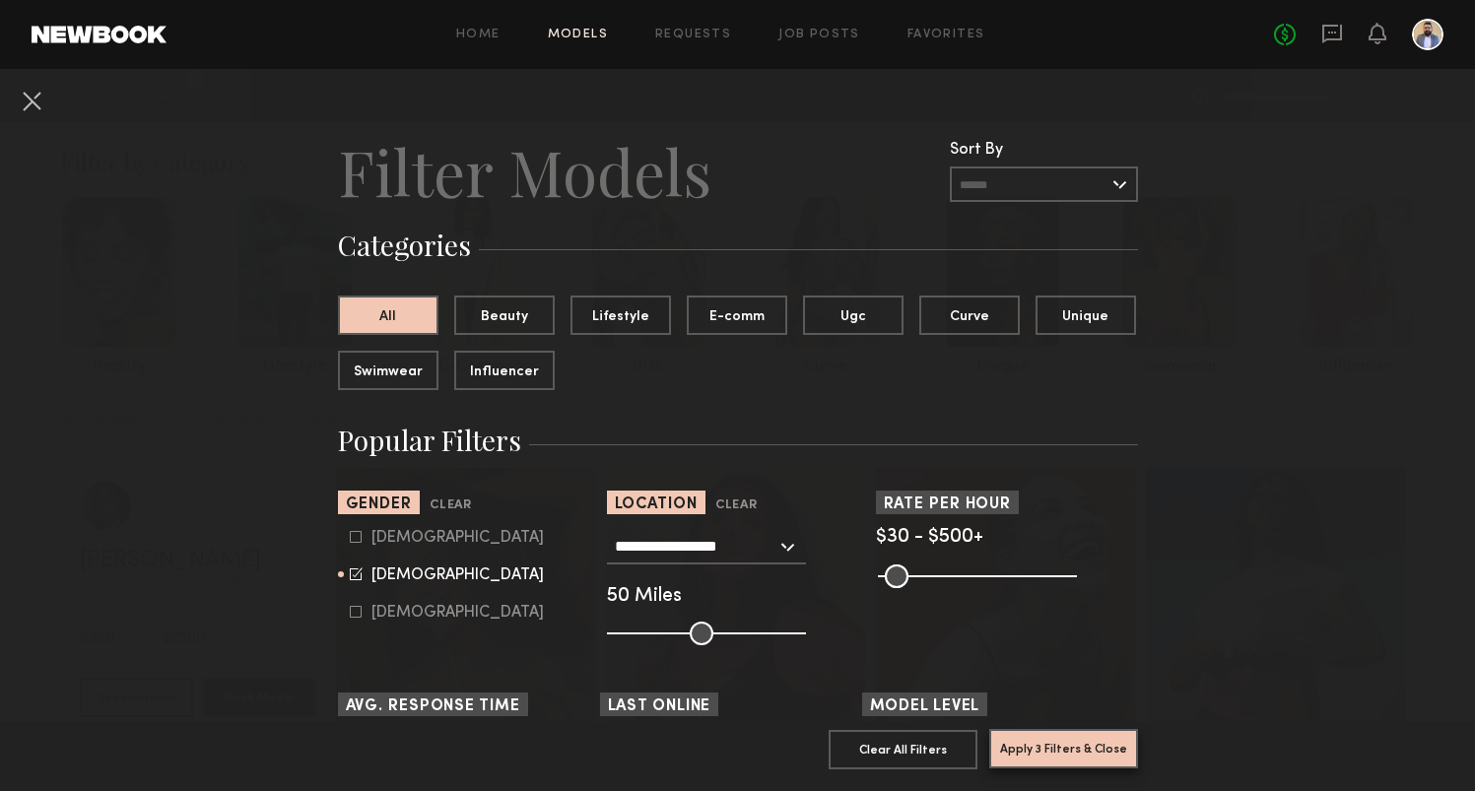
click at [1042, 734] on button "Apply 3 Filters & Close" at bounding box center [1063, 748] width 149 height 39
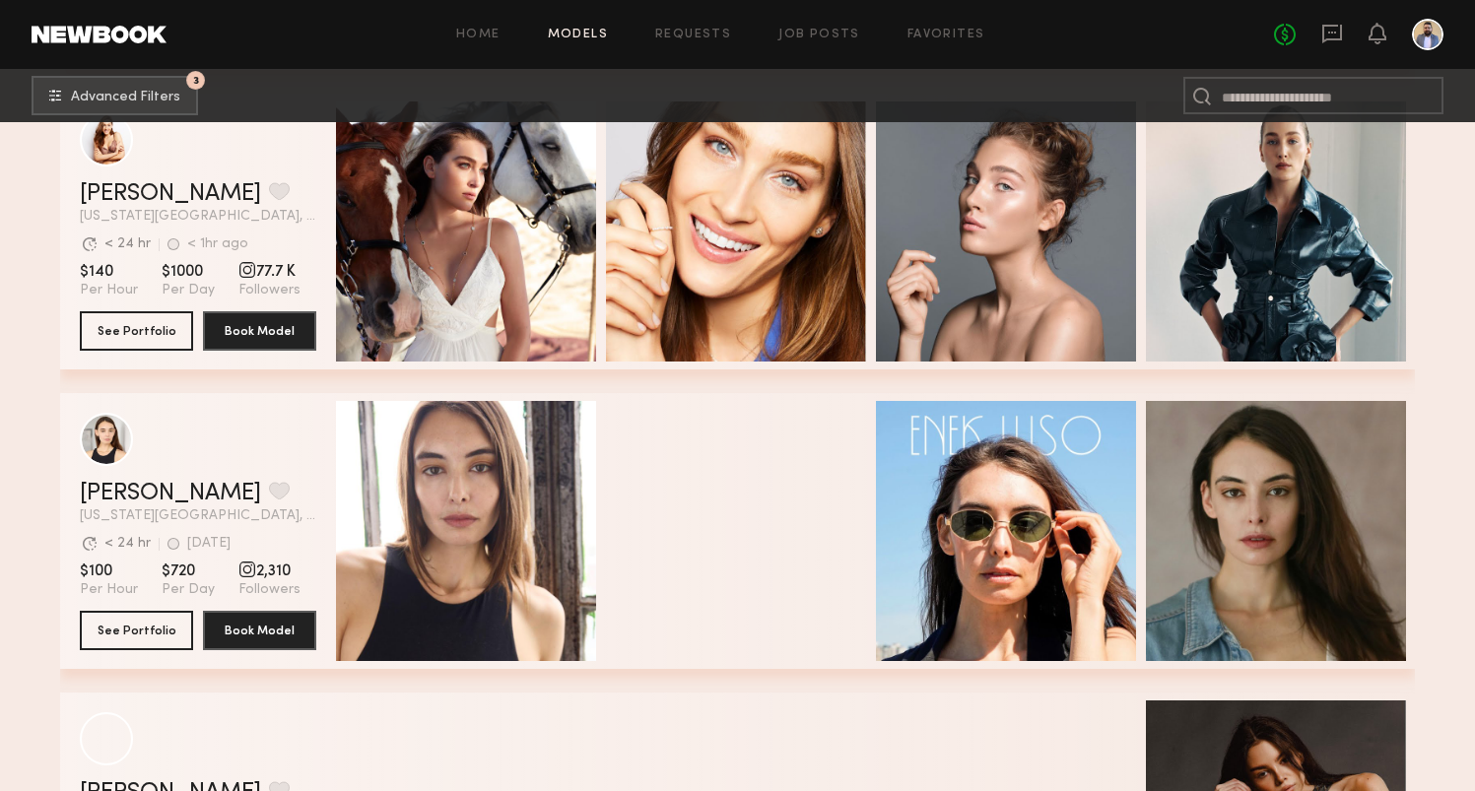
scroll to position [666, 0]
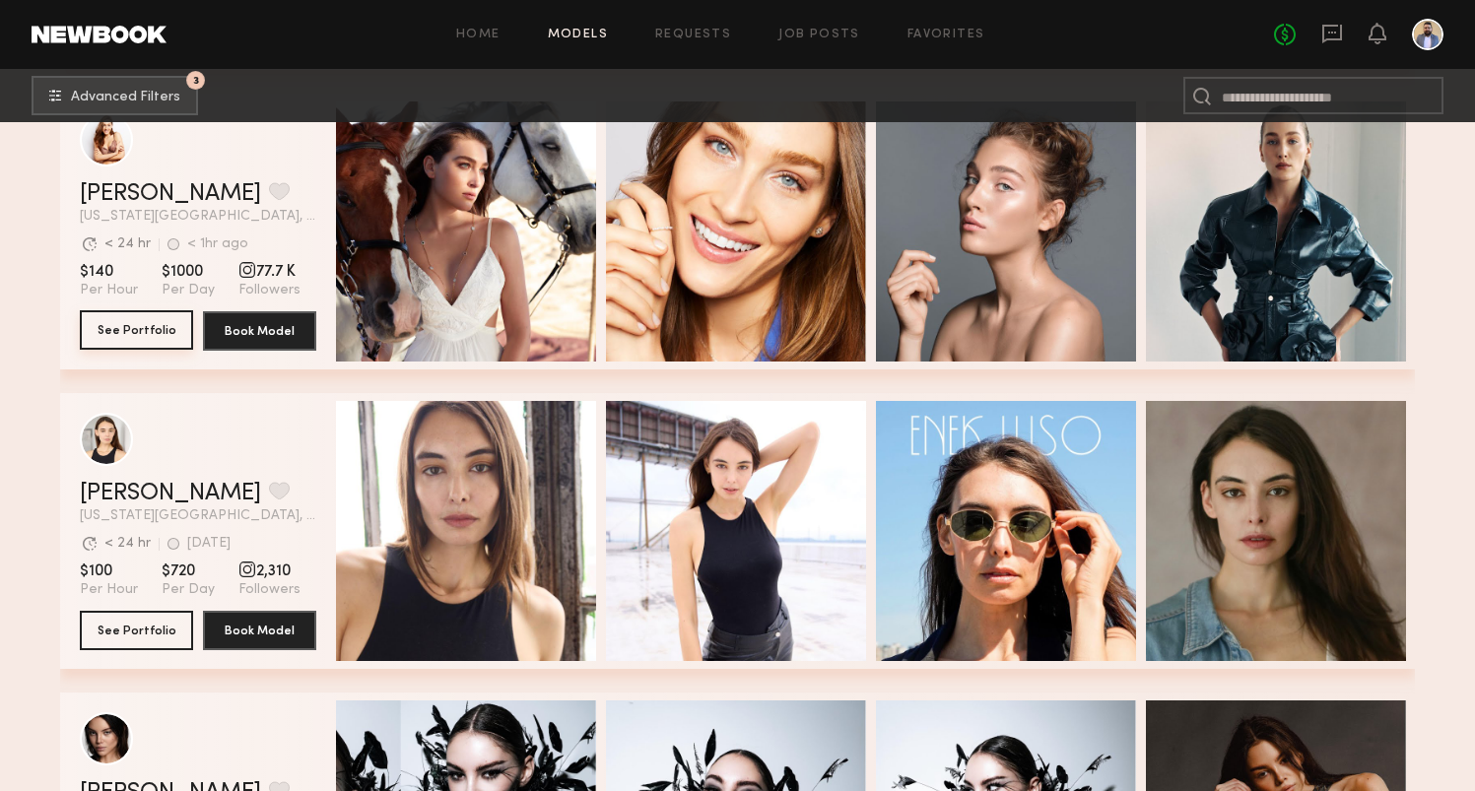
click at [141, 329] on button "See Portfolio" at bounding box center [136, 329] width 113 height 39
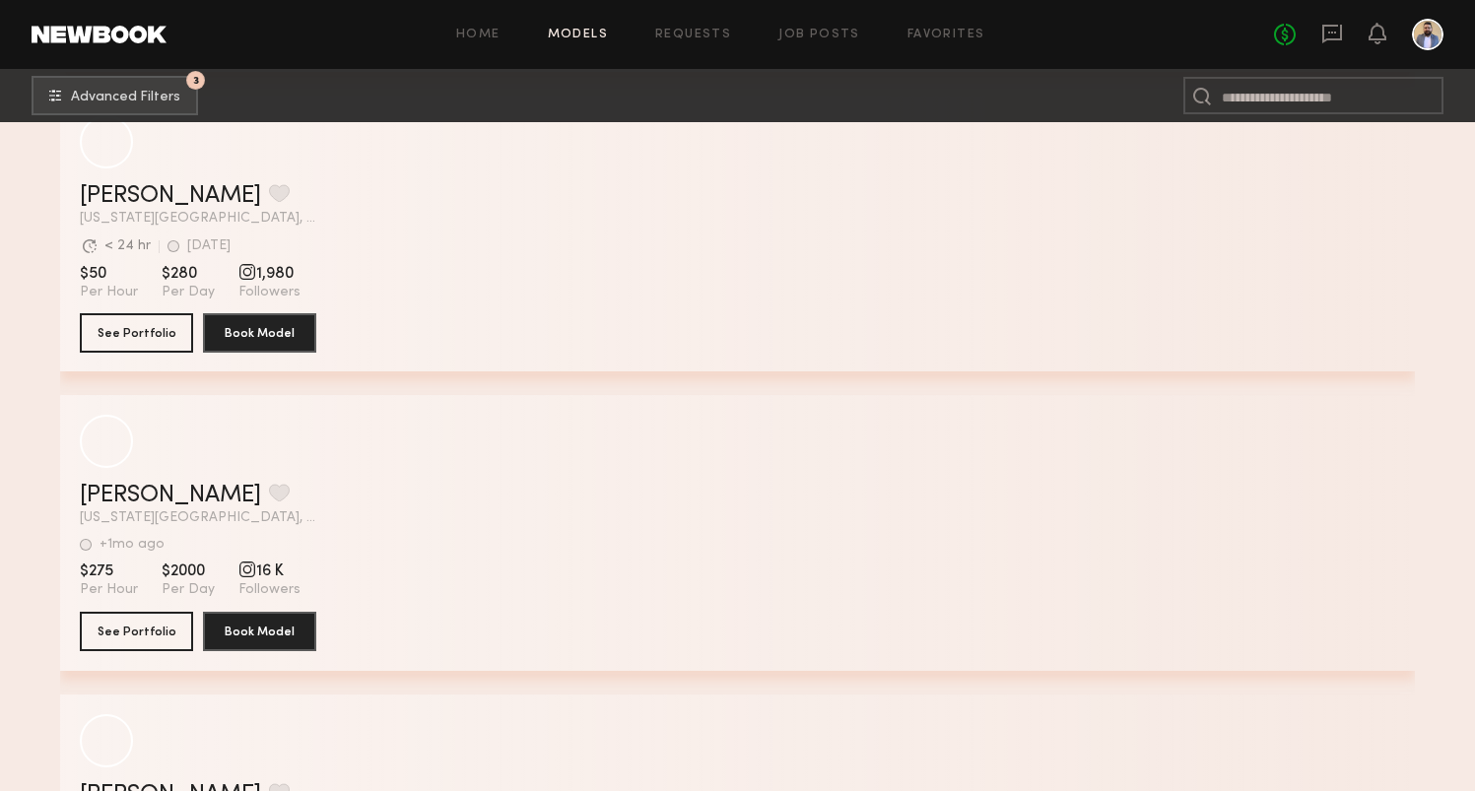
scroll to position [3480, 0]
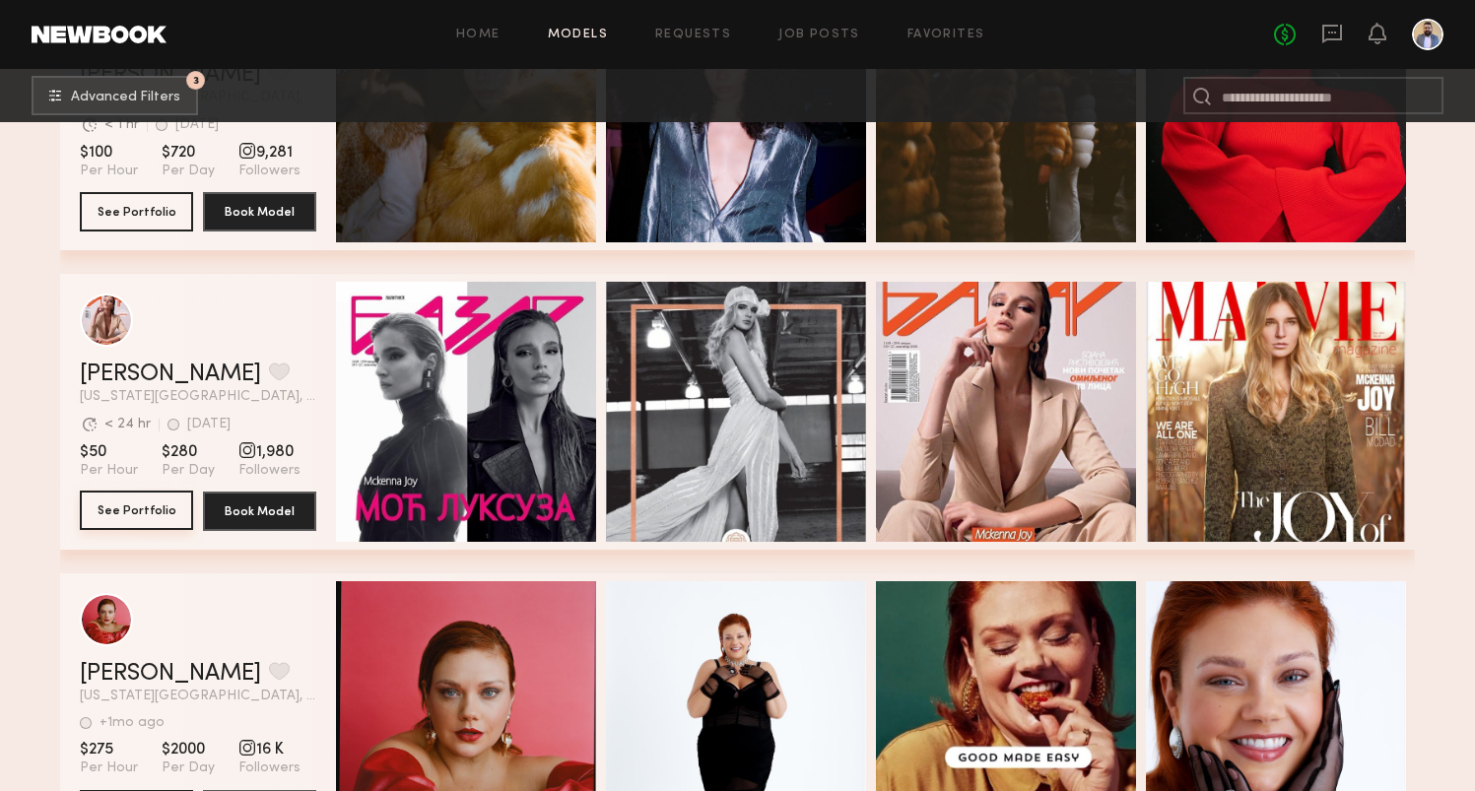
click at [145, 506] on button "See Portfolio" at bounding box center [136, 510] width 113 height 39
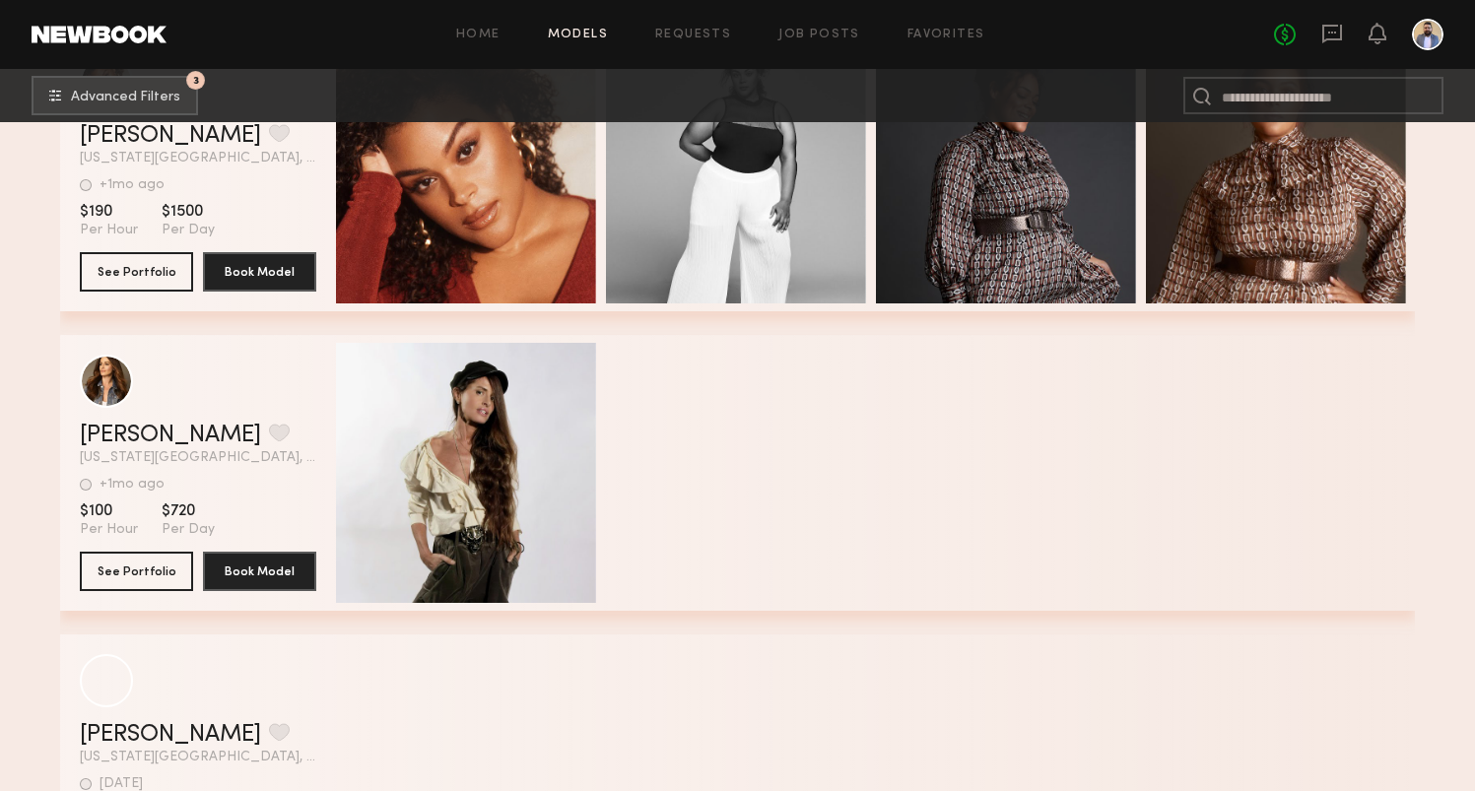
scroll to position [4423, 0]
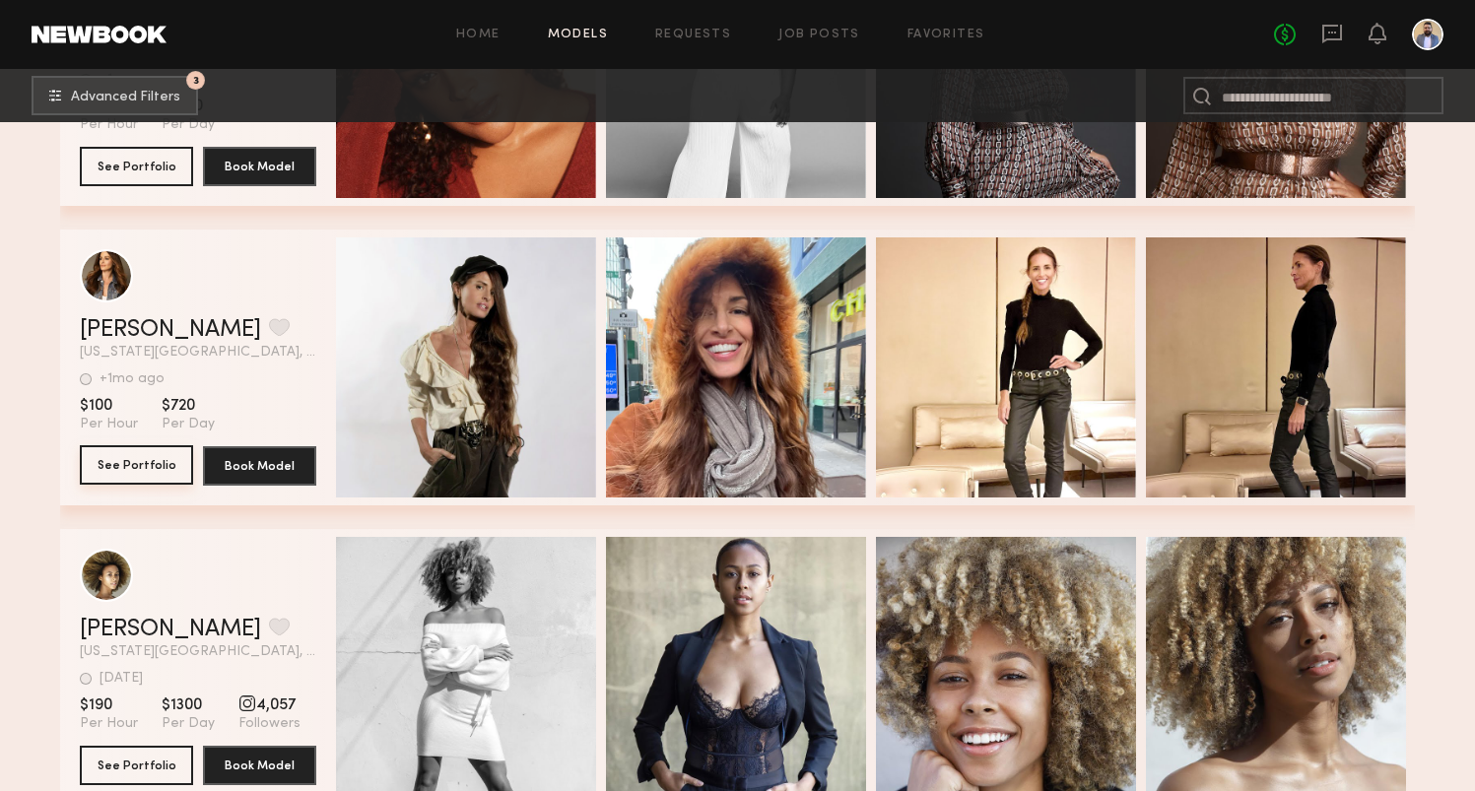
click at [168, 463] on button "See Portfolio" at bounding box center [136, 464] width 113 height 39
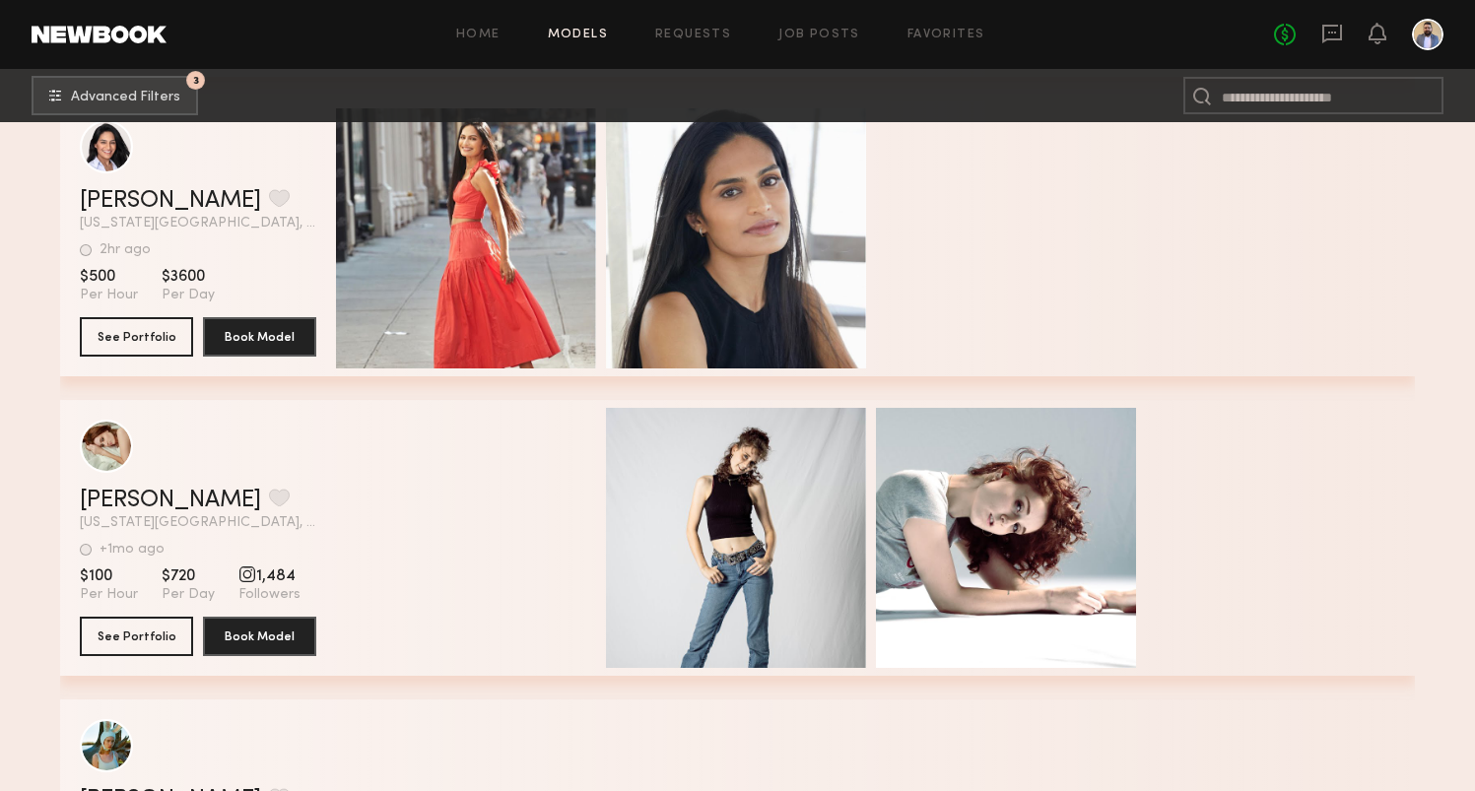
scroll to position [7547, 0]
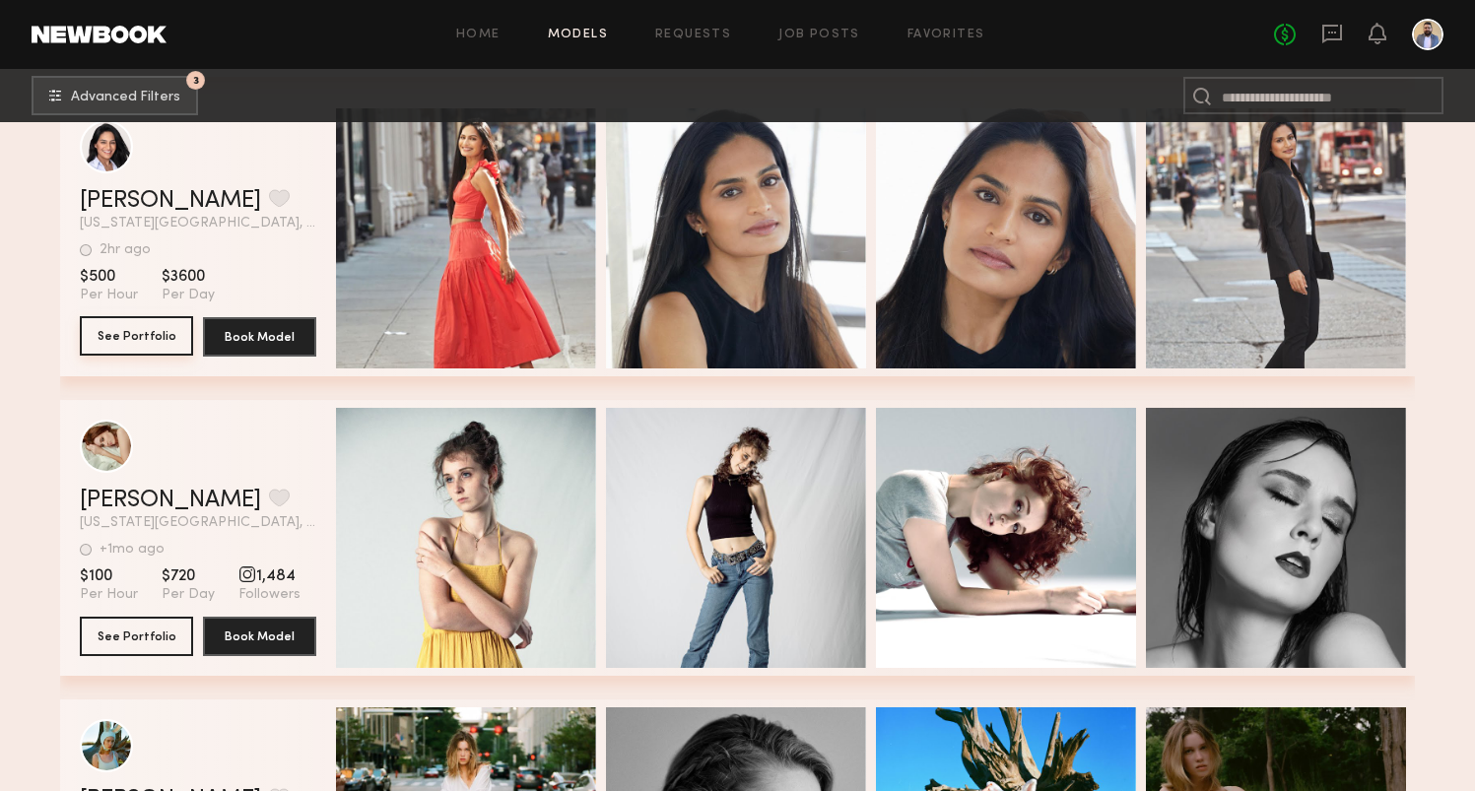
click at [156, 332] on button "See Portfolio" at bounding box center [136, 335] width 113 height 39
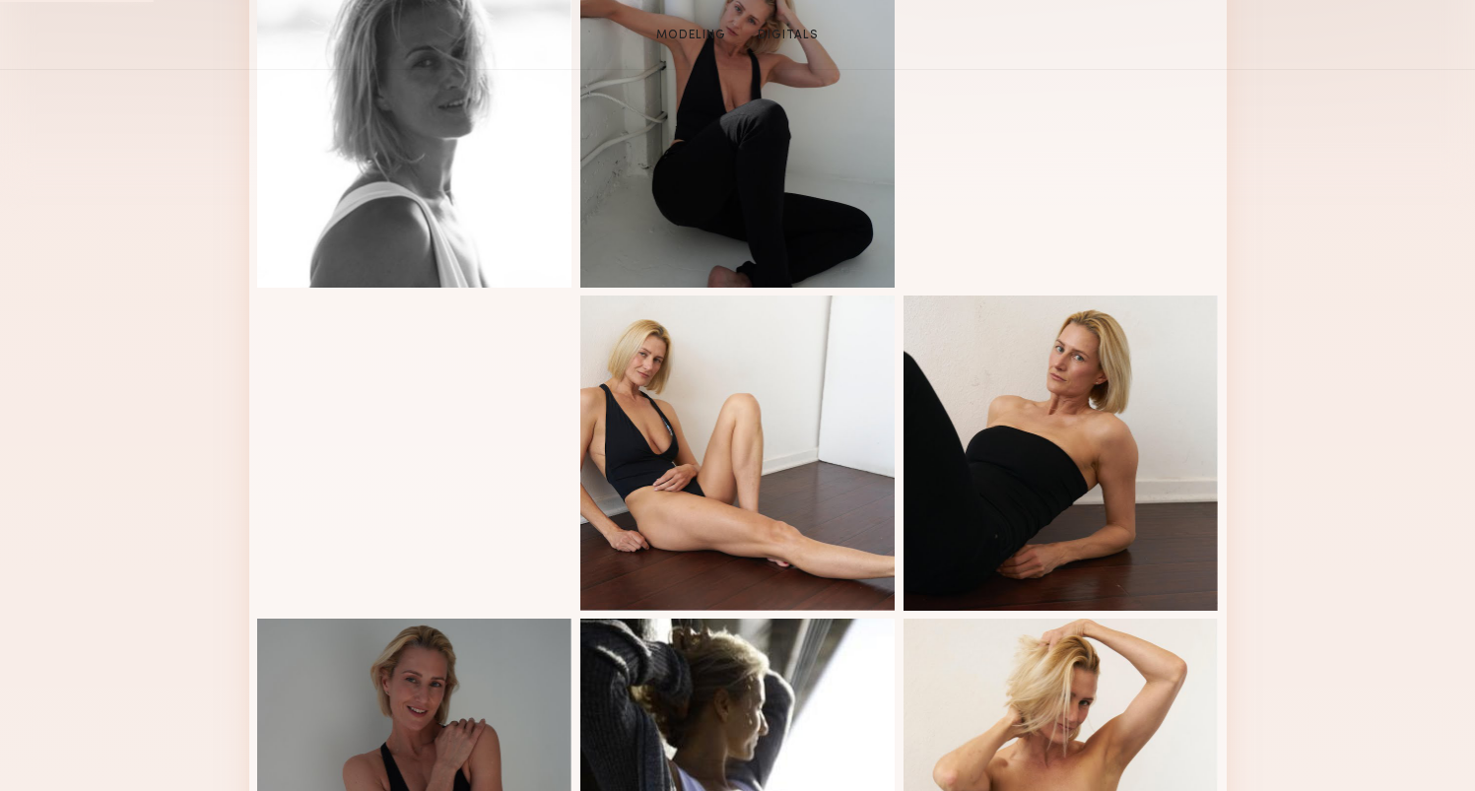
scroll to position [748, 0]
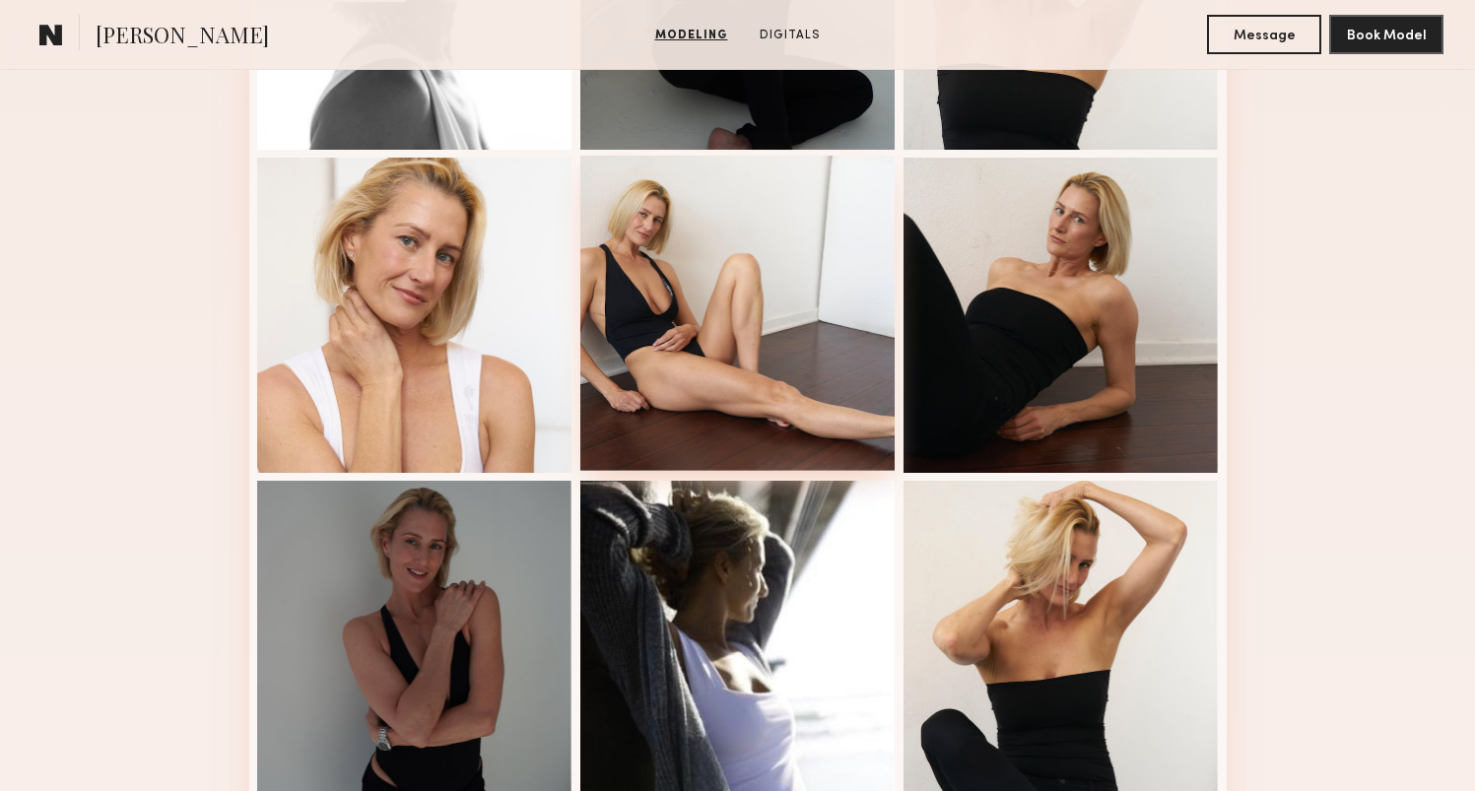
click at [724, 363] on div at bounding box center [737, 313] width 315 height 315
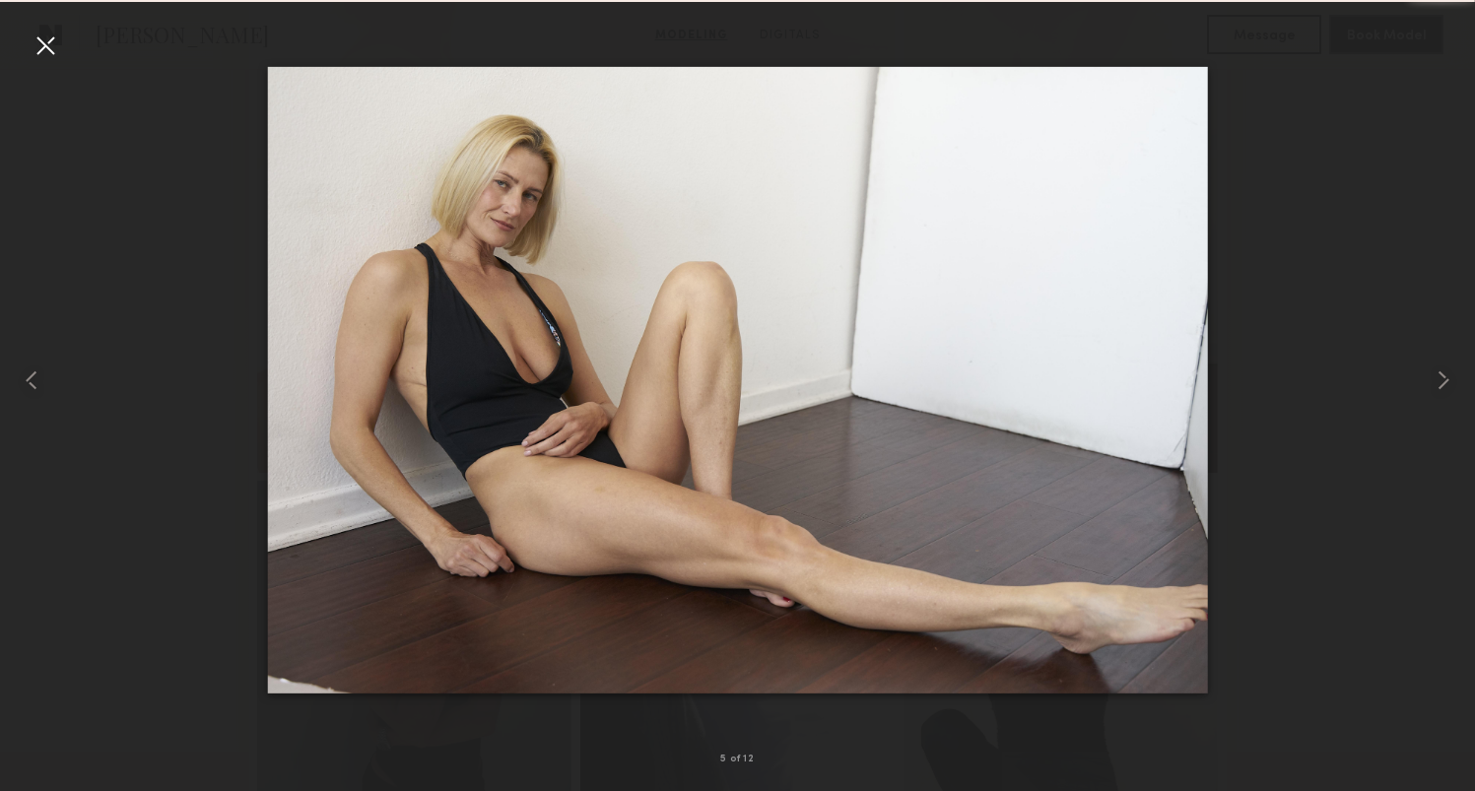
click at [41, 47] on div at bounding box center [46, 46] width 32 height 32
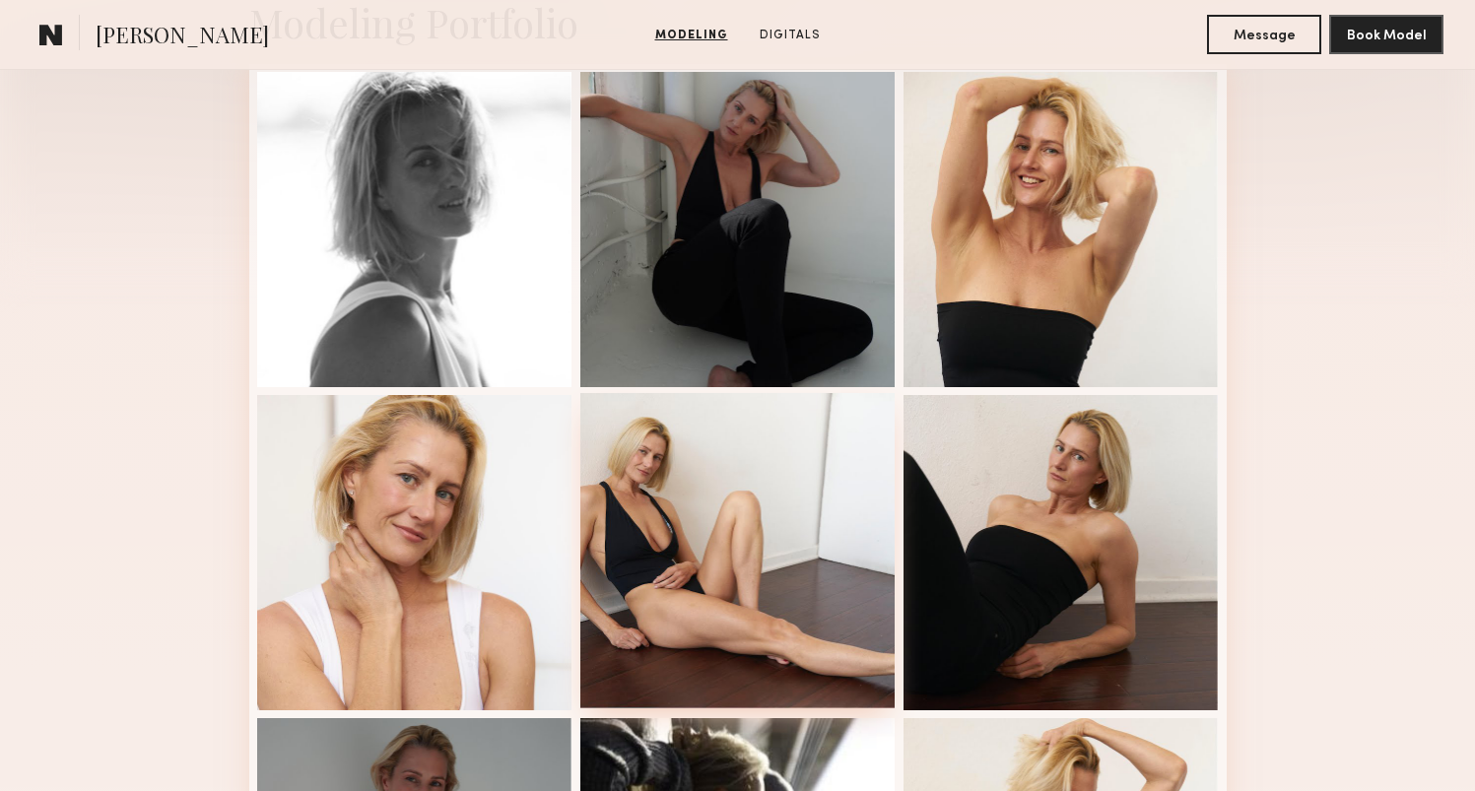
scroll to position [372, 0]
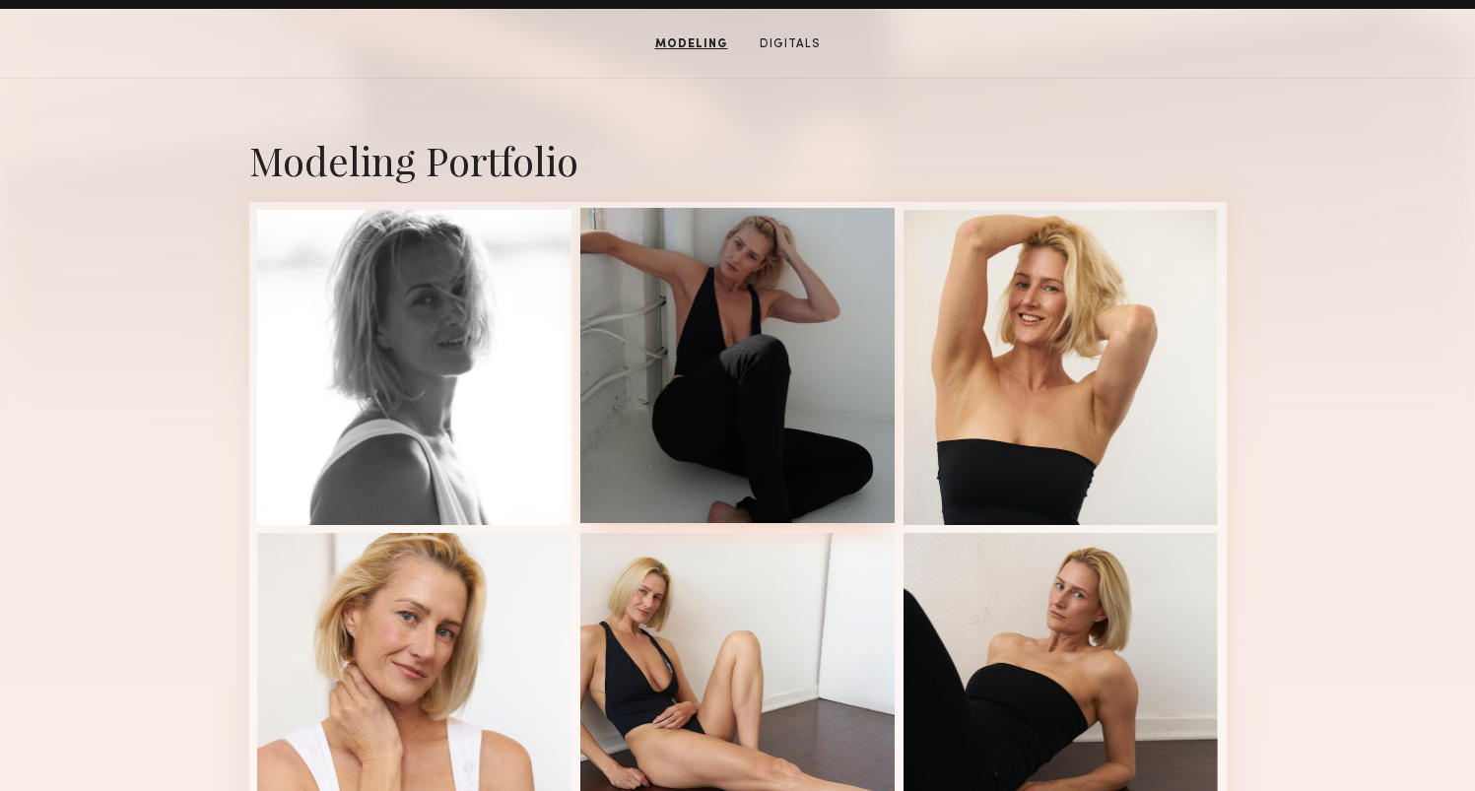
click at [707, 387] on div at bounding box center [737, 365] width 315 height 315
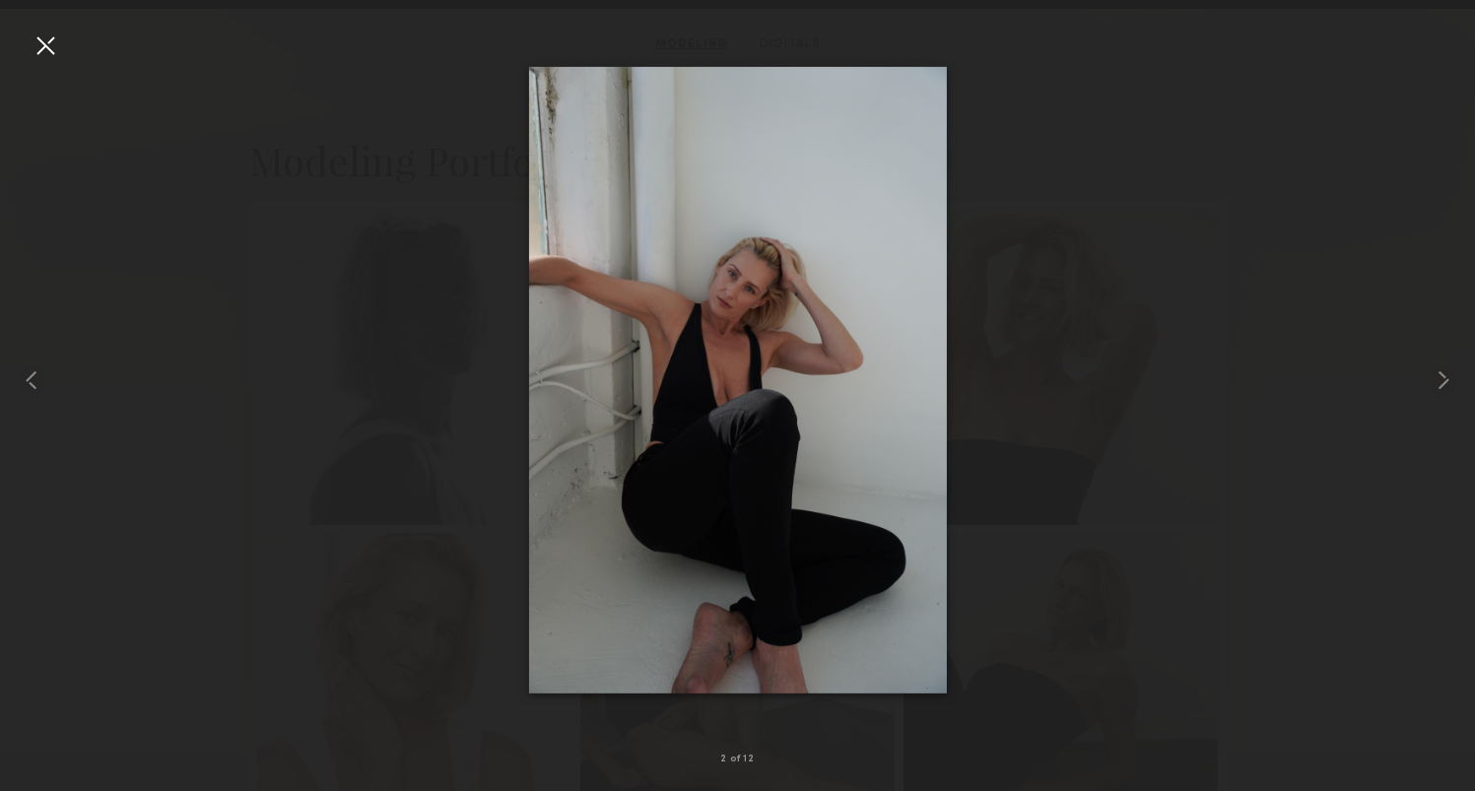
click at [48, 46] on div at bounding box center [46, 46] width 32 height 32
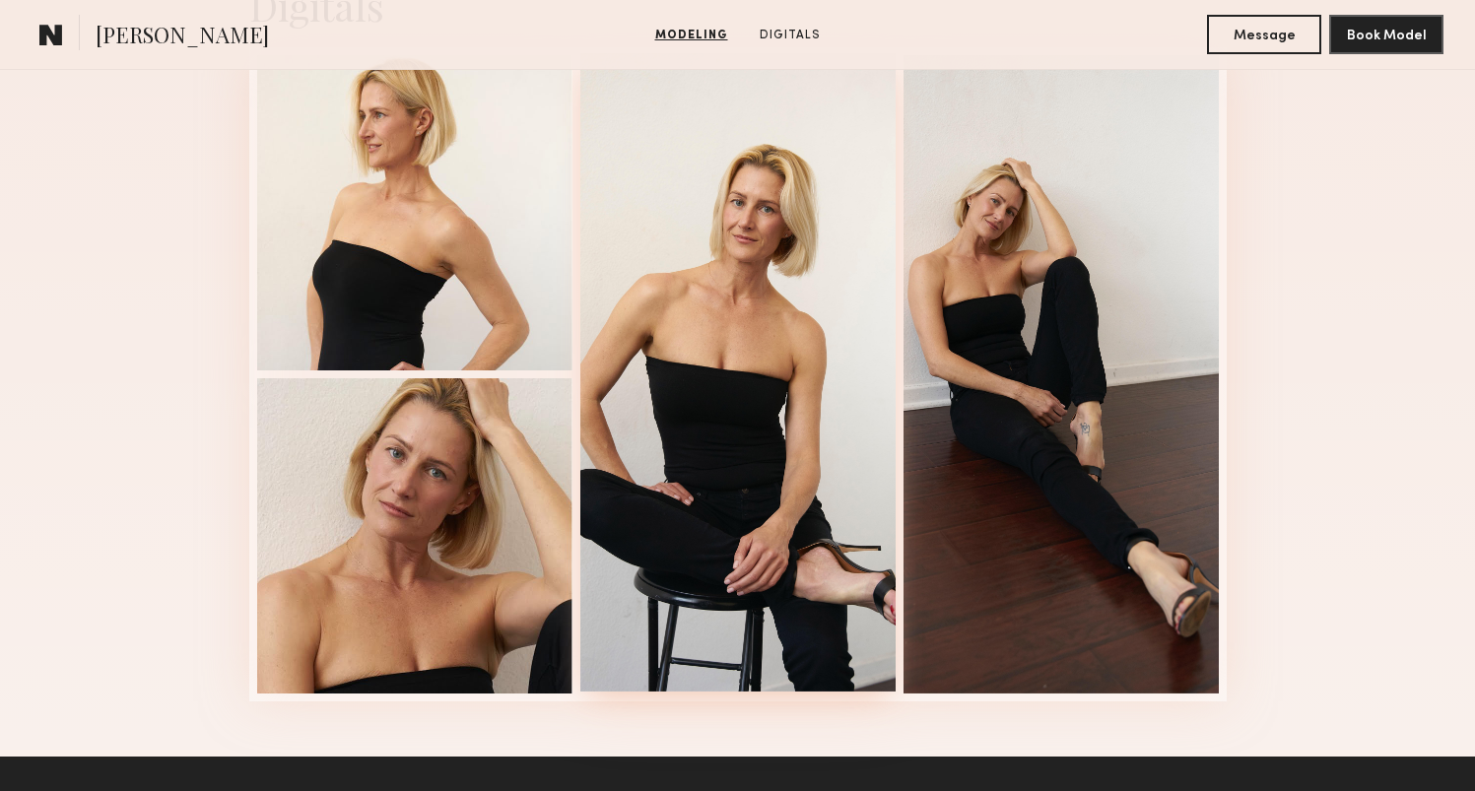
scroll to position [2371, 0]
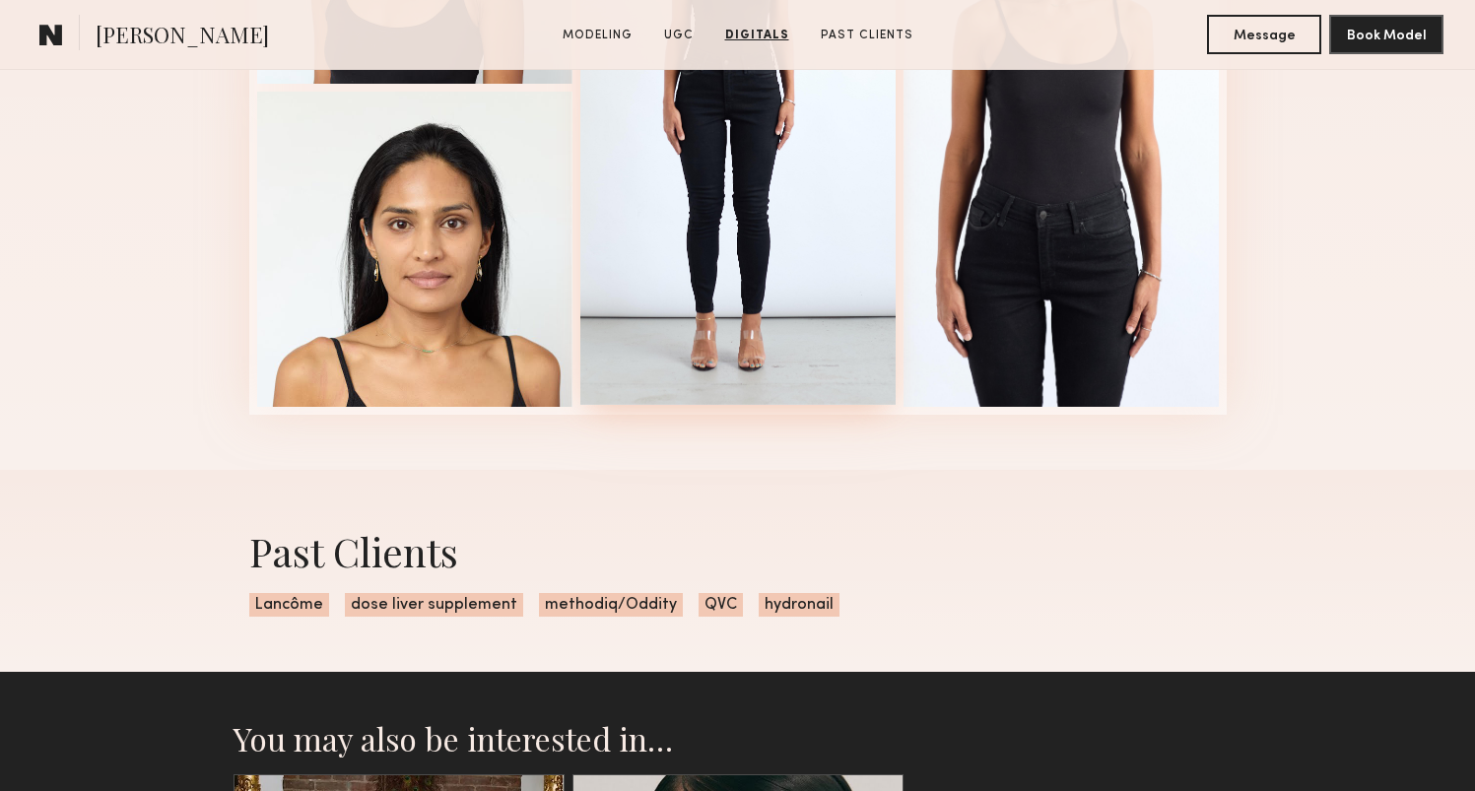
scroll to position [2815, 0]
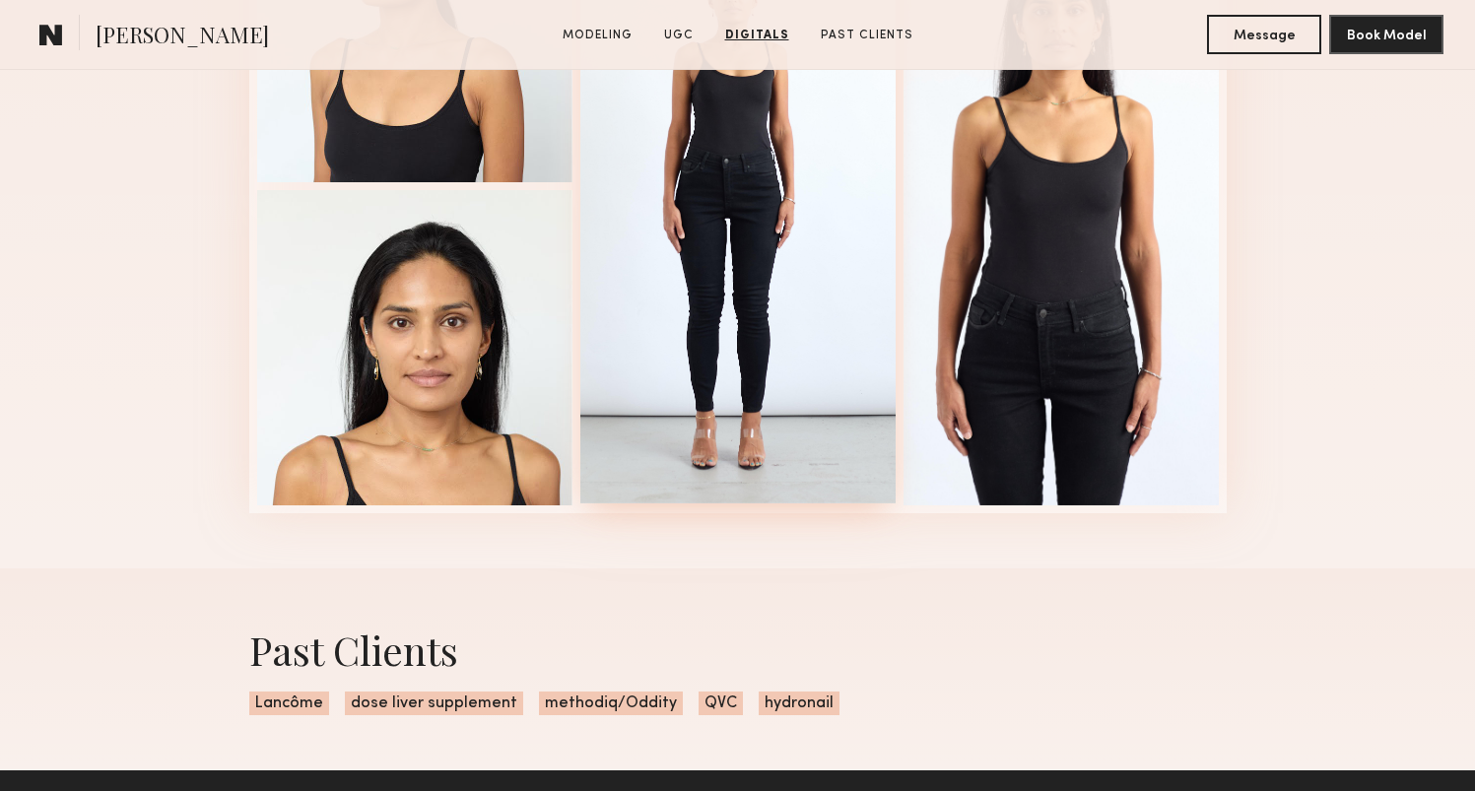
click at [720, 398] on div at bounding box center [737, 184] width 315 height 638
